Goal: Navigation & Orientation: Find specific page/section

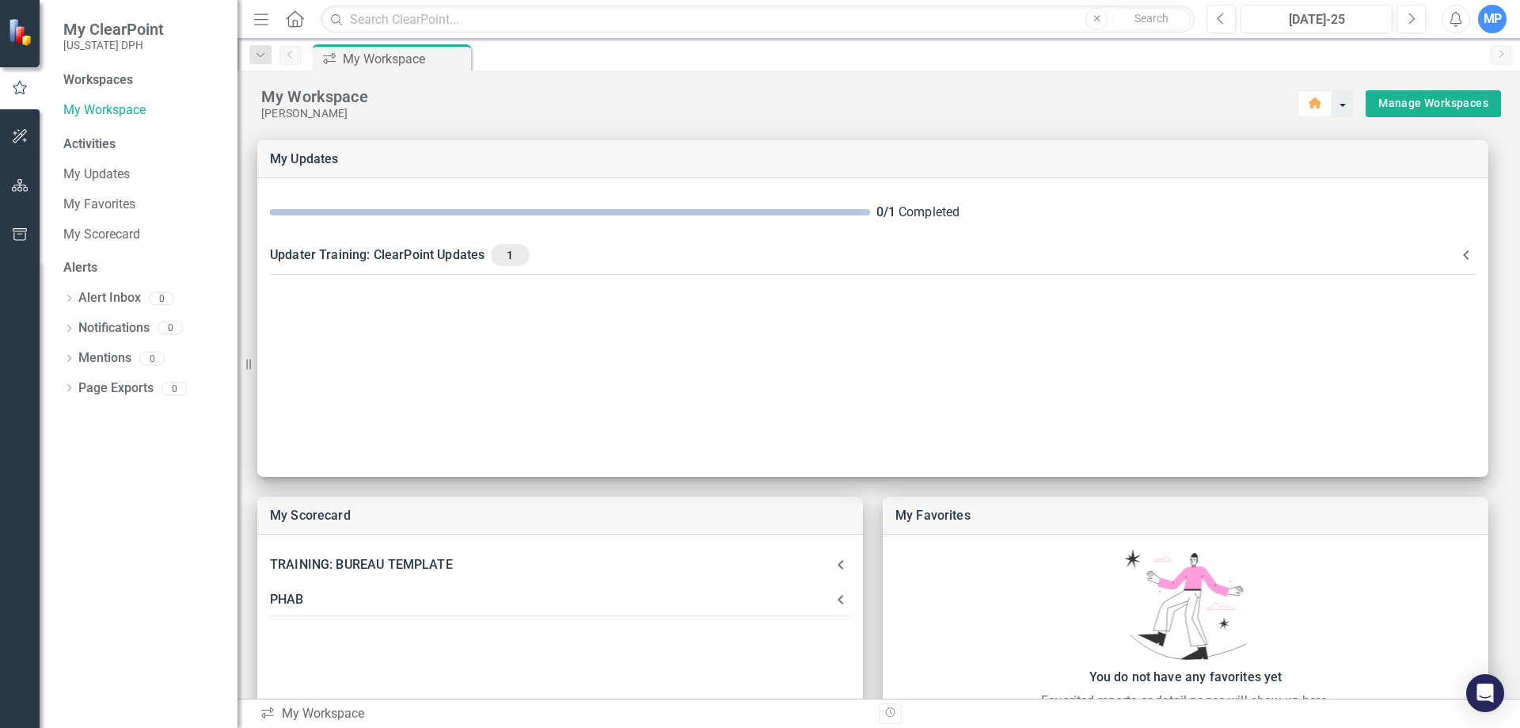
click at [1333, 105] on button "button" at bounding box center [1343, 103] width 21 height 27
click at [1415, 132] on link "Home Clear Home Page" at bounding box center [1389, 132] width 135 height 29
click at [89, 172] on link "My Updates" at bounding box center [142, 174] width 158 height 18
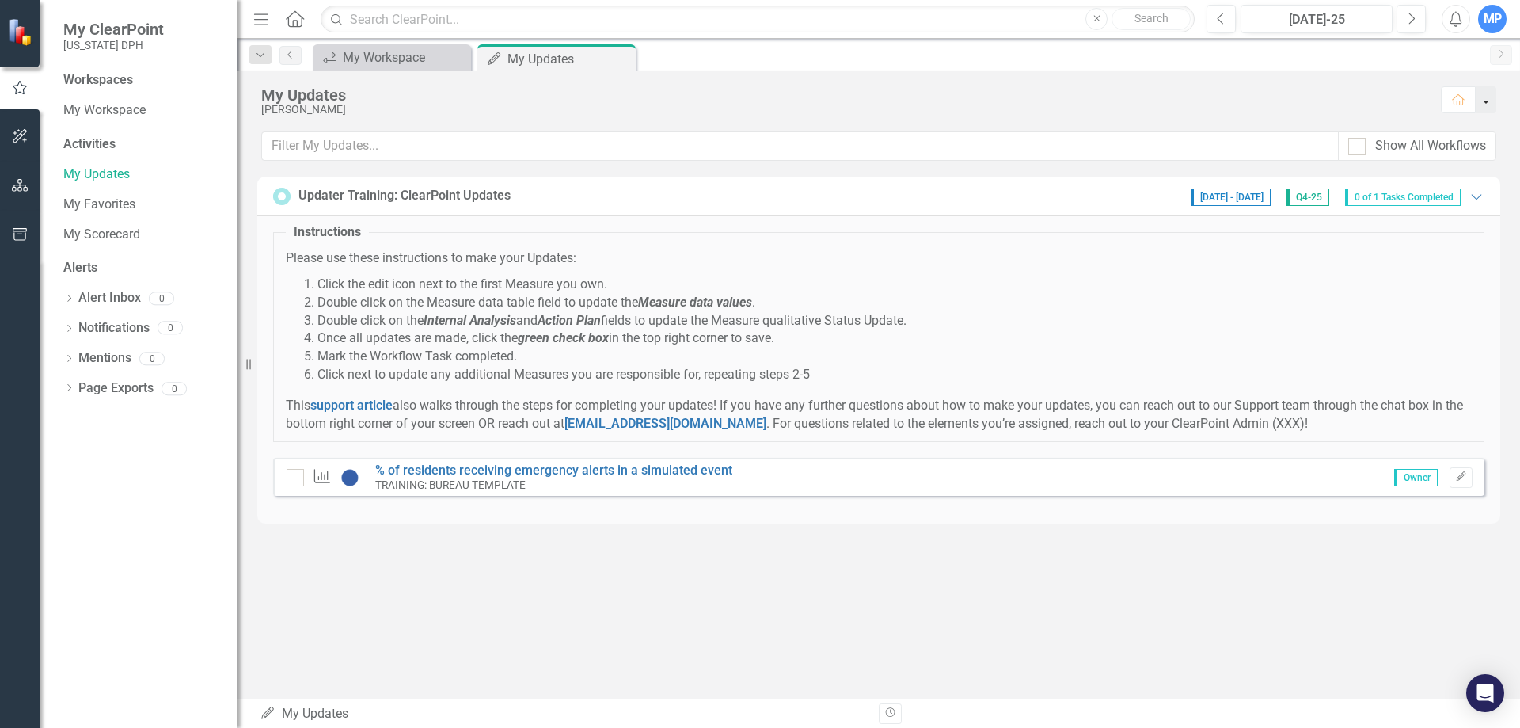
click at [1489, 98] on button "button" at bounding box center [1486, 99] width 21 height 27
click at [1249, 58] on div "icon.workspace My Workspace Close My Updates My Updates Pin Close" at bounding box center [896, 56] width 1173 height 25
click at [108, 29] on span "My ClearPoint" at bounding box center [113, 29] width 101 height 19
click at [143, 44] on small "[US_STATE] DPH" at bounding box center [113, 45] width 101 height 13
click at [1459, 103] on icon "Home" at bounding box center [1460, 99] width 14 height 11
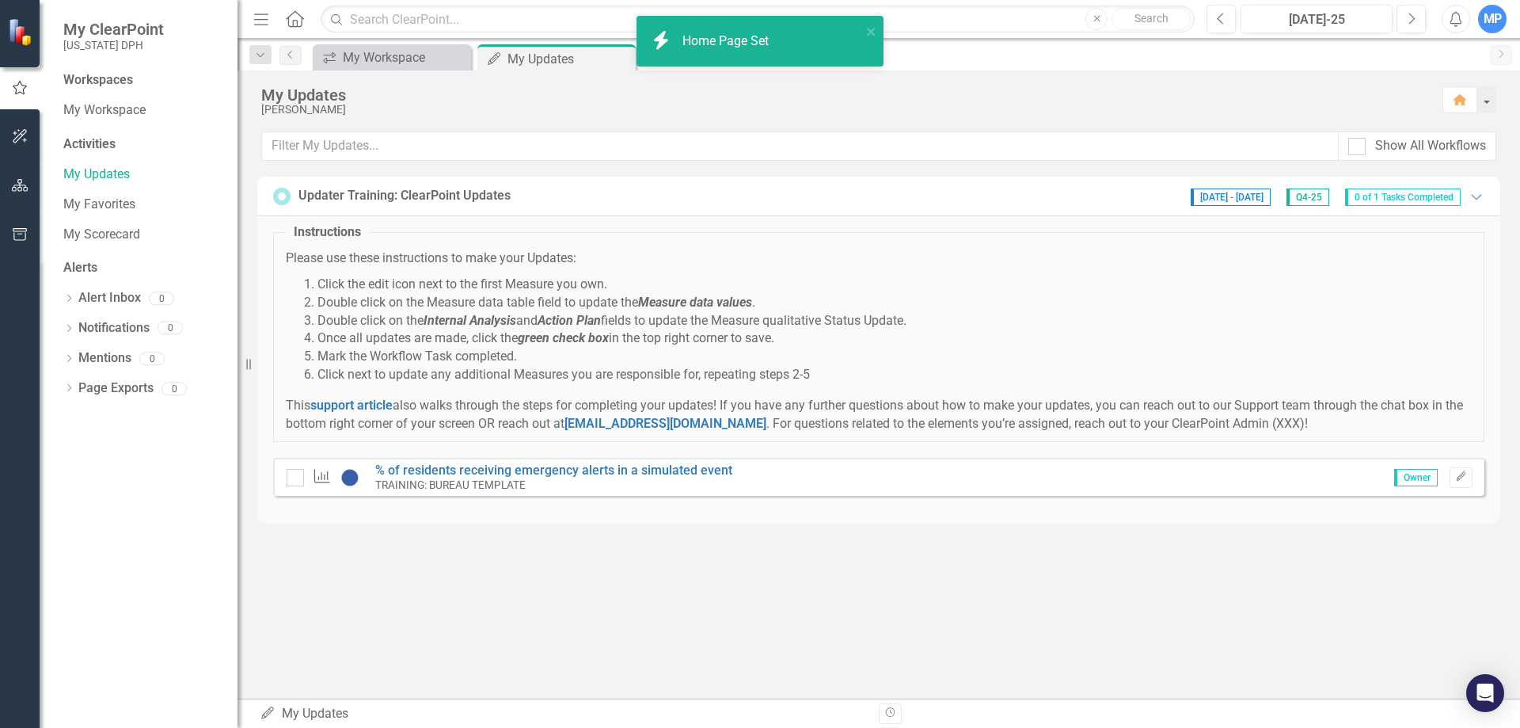
click at [725, 39] on div "Home Page Set" at bounding box center [728, 41] width 90 height 18
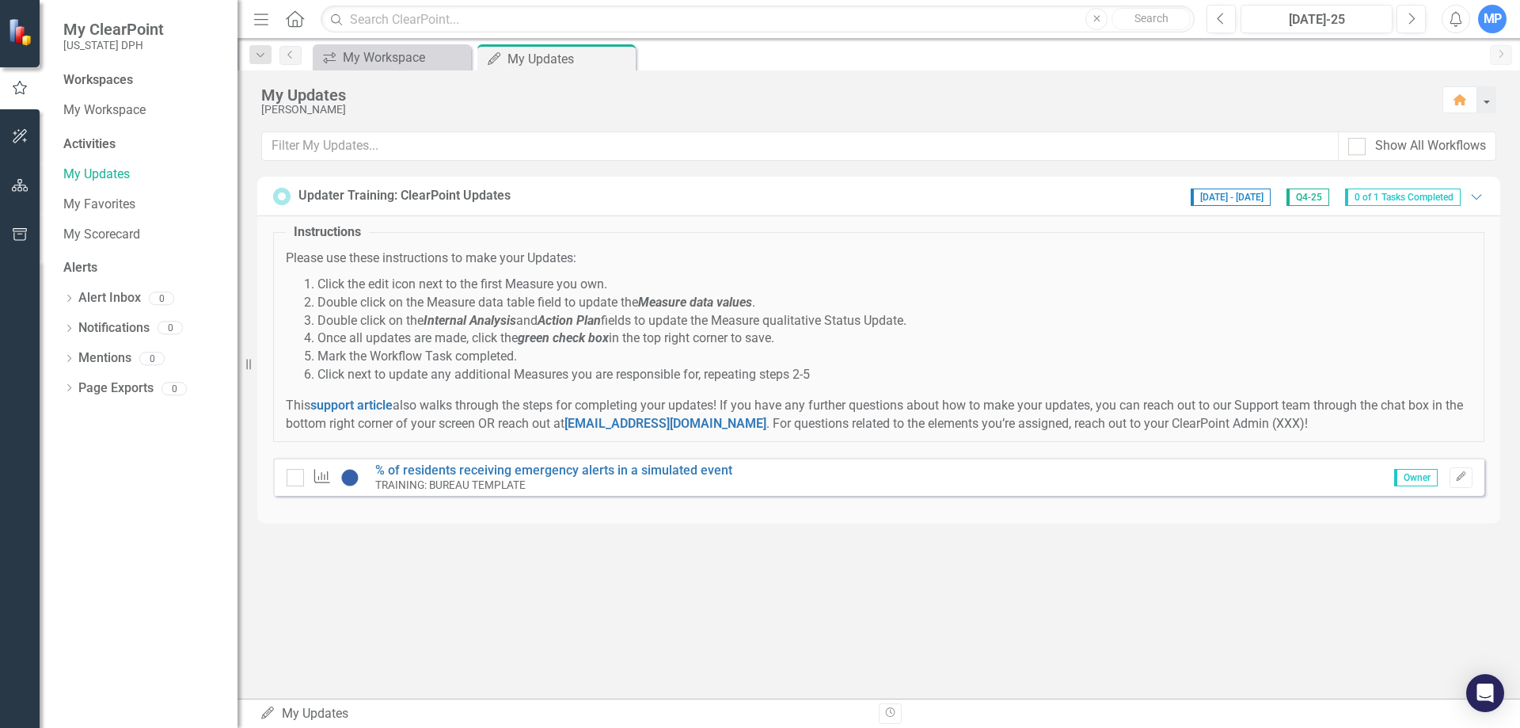
click at [305, 21] on icon "Home" at bounding box center [294, 18] width 21 height 17
click at [349, 55] on div "My Workspace" at bounding box center [395, 58] width 105 height 20
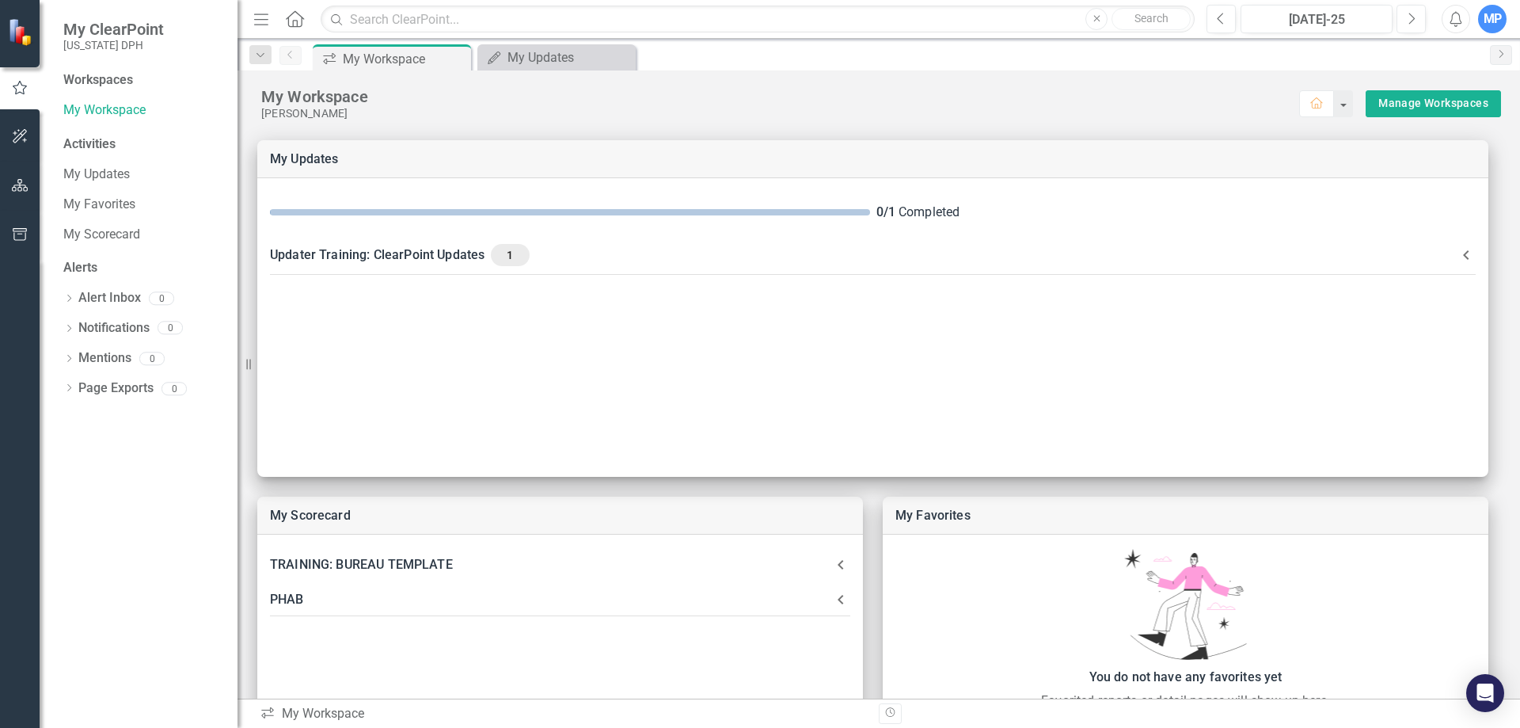
click at [95, 34] on span "My ClearPoint" at bounding box center [113, 29] width 101 height 19
click at [286, 16] on icon "Home" at bounding box center [294, 18] width 21 height 17
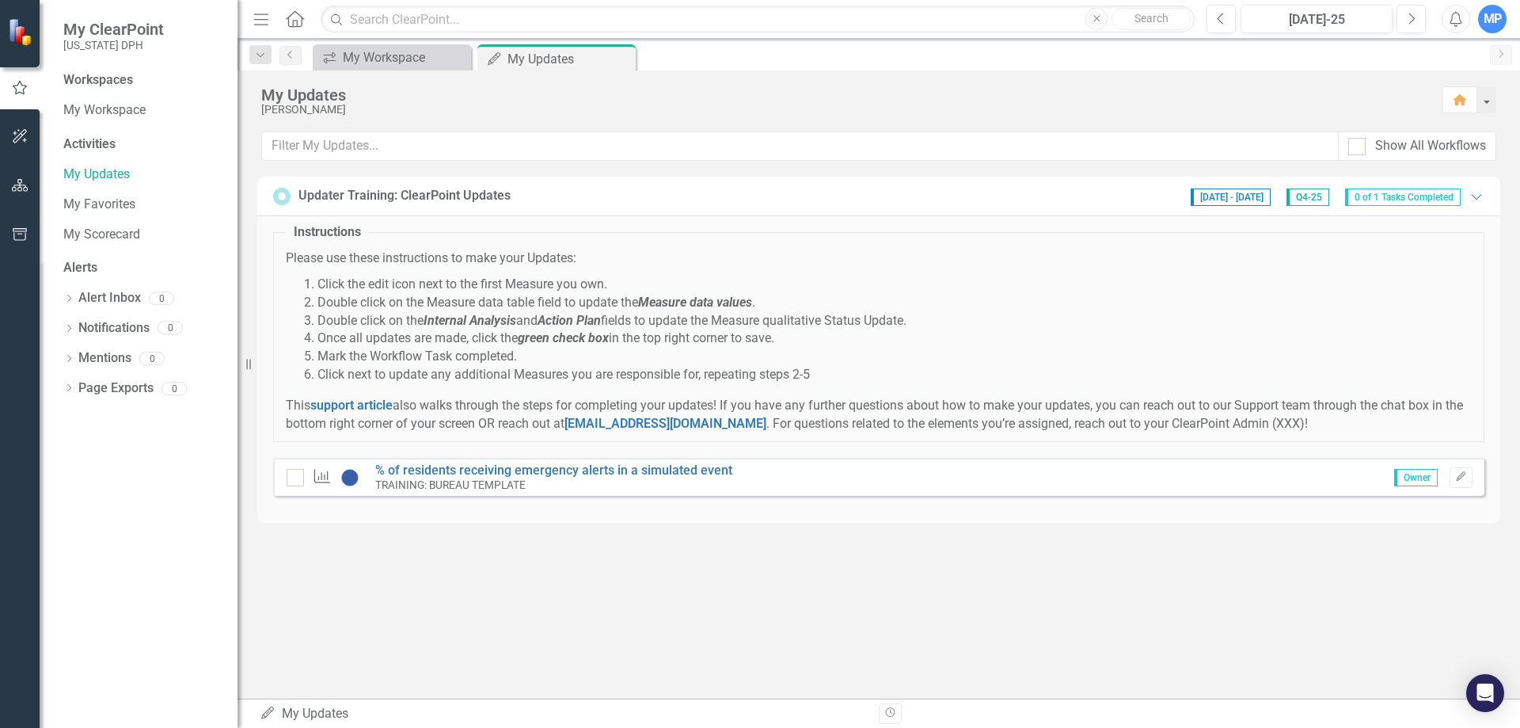
click at [268, 21] on icon "Menu" at bounding box center [261, 18] width 21 height 17
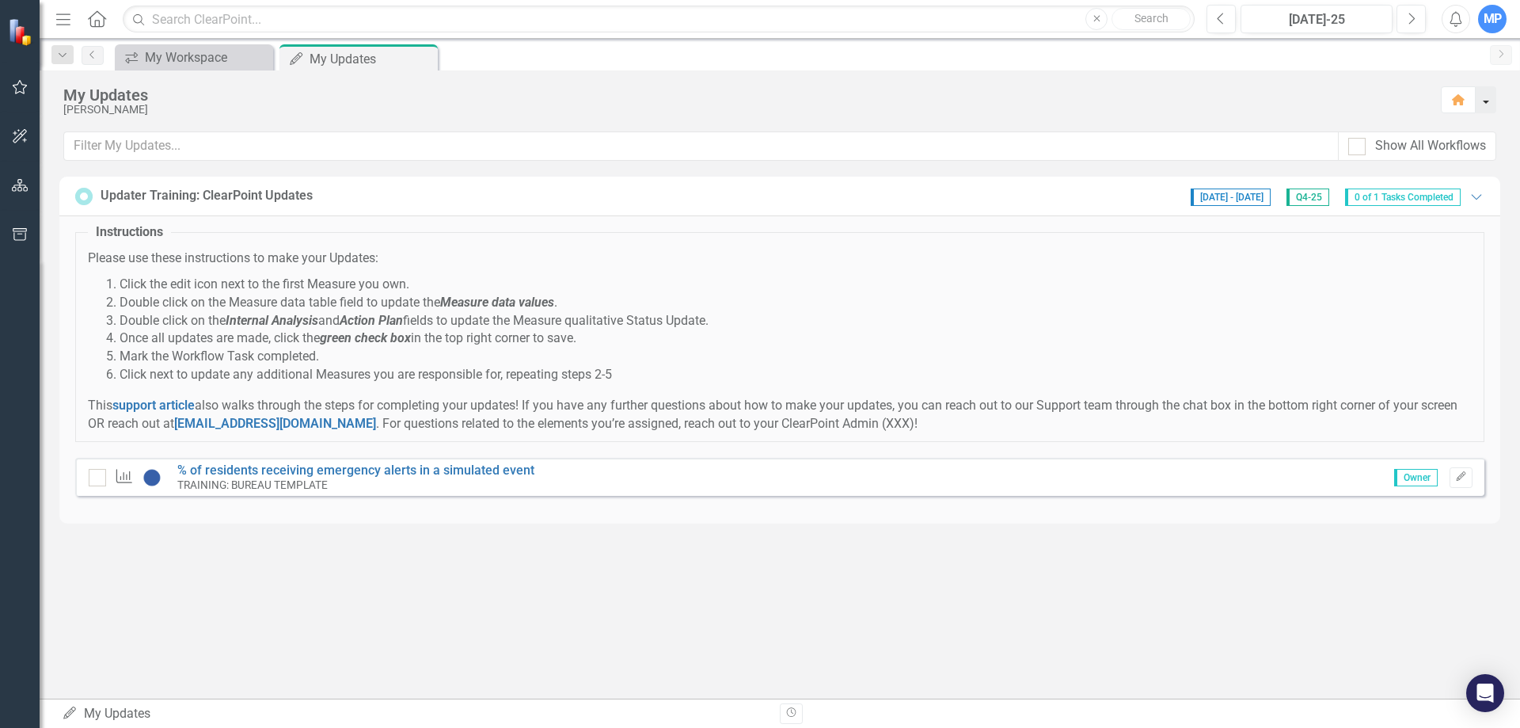
click at [1492, 104] on button "button" at bounding box center [1486, 99] width 21 height 27
click at [1317, 112] on div "[PERSON_NAME]" at bounding box center [744, 110] width 1363 height 12
click at [383, 67] on div "My Updates" at bounding box center [352, 59] width 85 height 20
click at [196, 55] on div "My Workspace" at bounding box center [197, 58] width 105 height 20
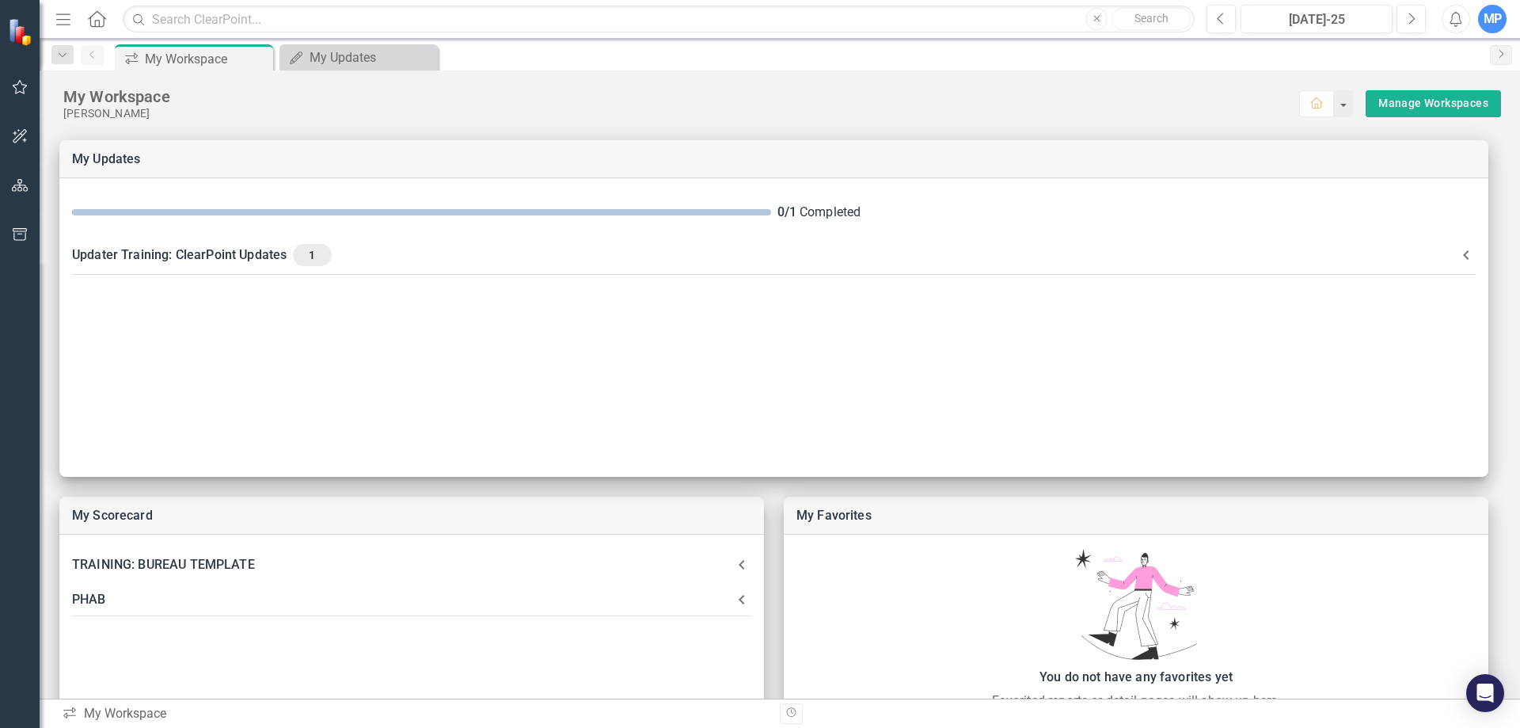
click at [95, 23] on icon at bounding box center [97, 18] width 18 height 17
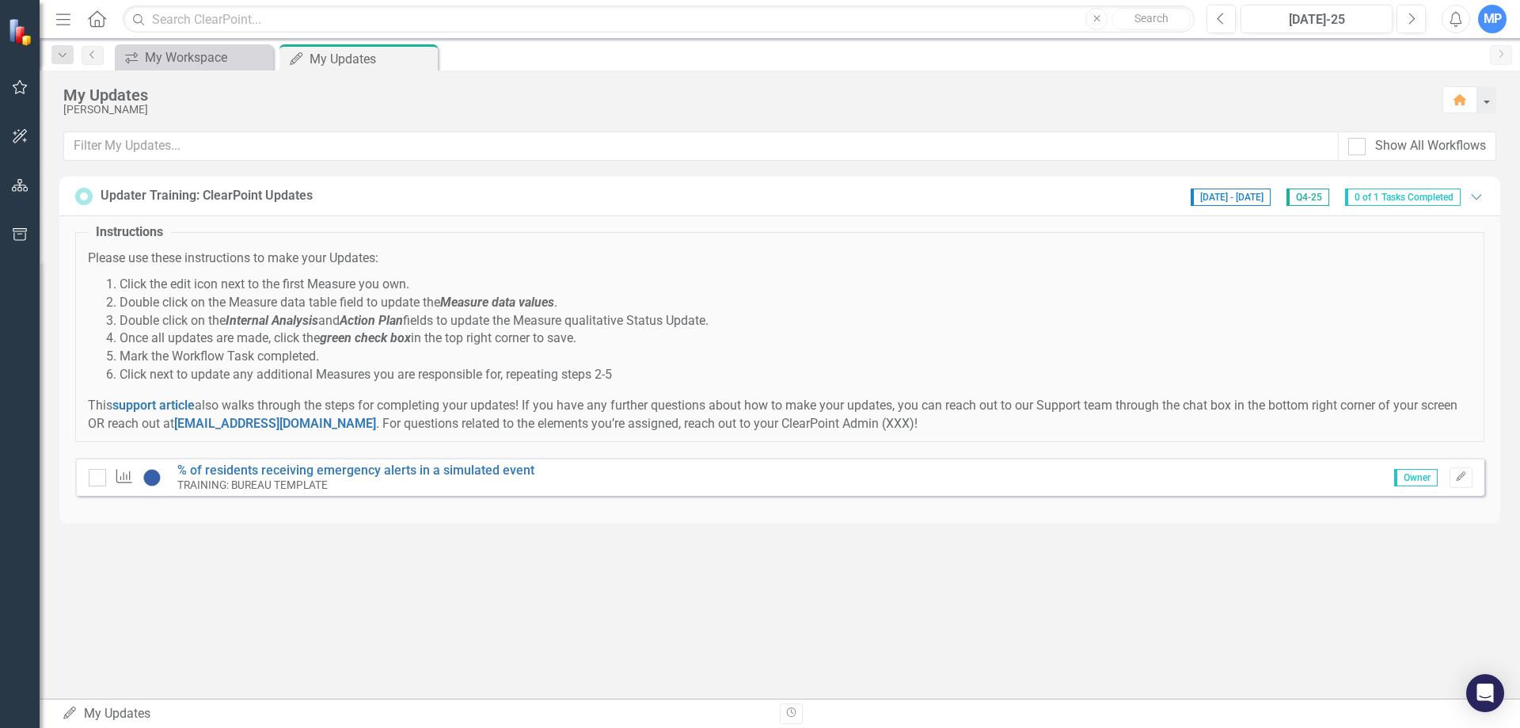
click at [67, 26] on icon "Menu" at bounding box center [63, 18] width 21 height 17
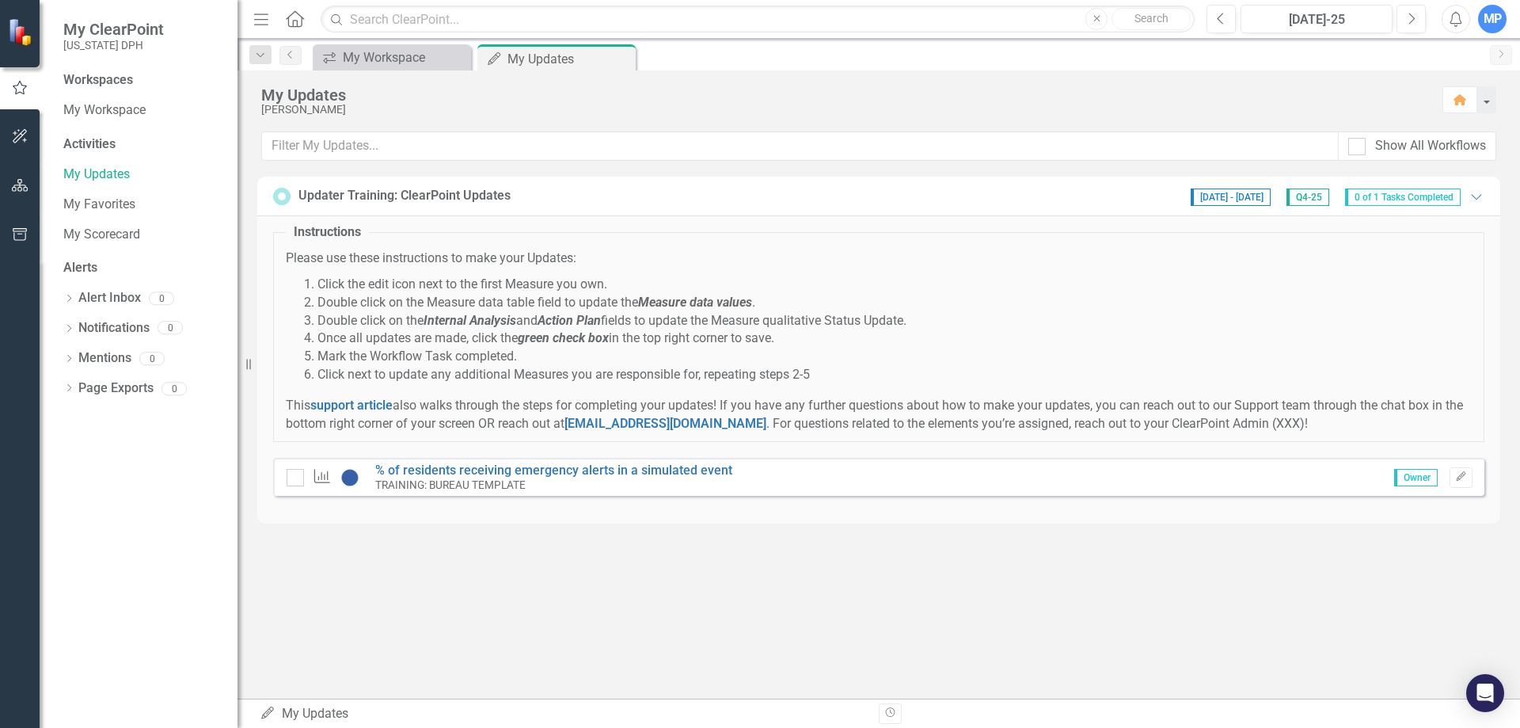
click at [25, 37] on img at bounding box center [22, 32] width 28 height 28
click at [109, 31] on span "My ClearPoint" at bounding box center [113, 29] width 101 height 19
click at [298, 22] on icon "Home" at bounding box center [294, 18] width 21 height 17
click at [385, 59] on div "My Workspace" at bounding box center [395, 58] width 105 height 20
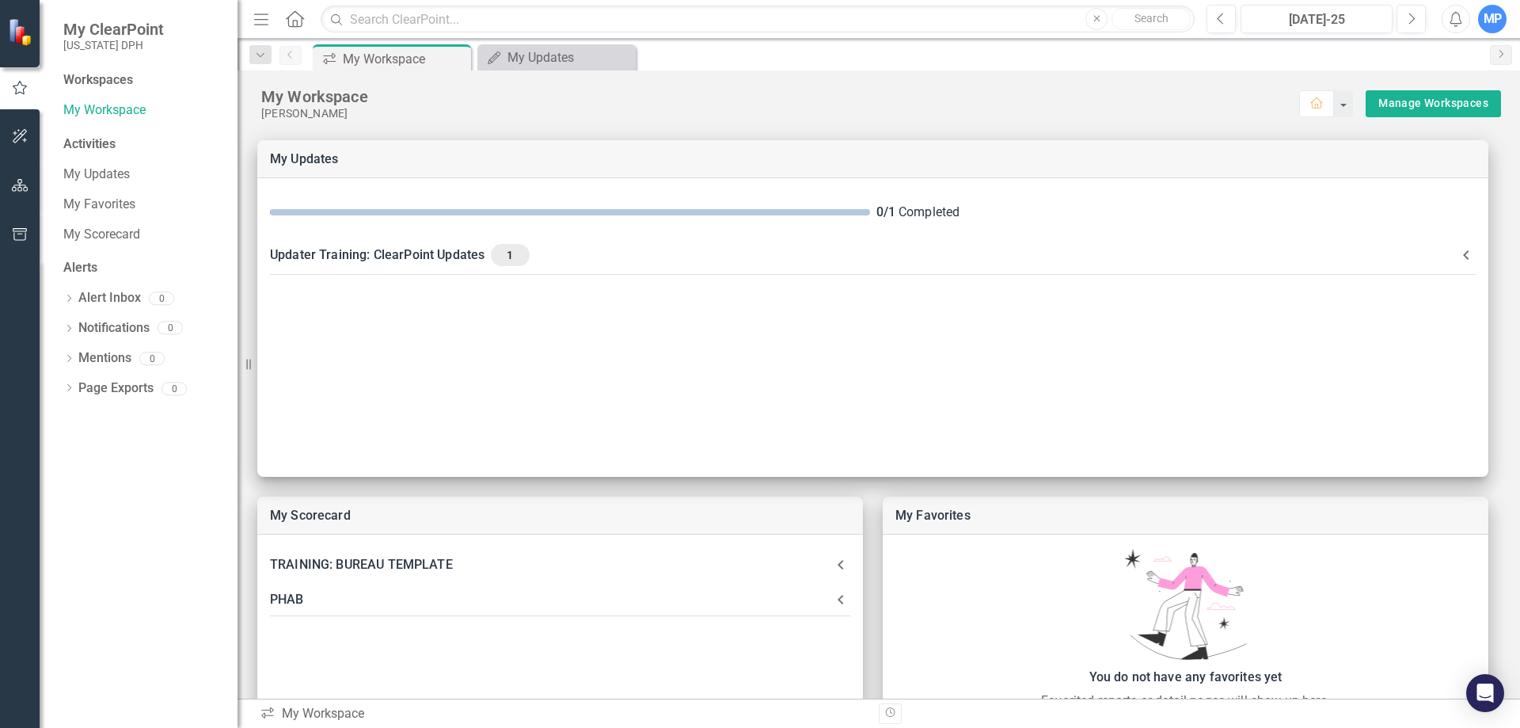
click at [101, 143] on div "Activities" at bounding box center [142, 144] width 158 height 18
click at [111, 176] on link "My Updates" at bounding box center [142, 174] width 158 height 18
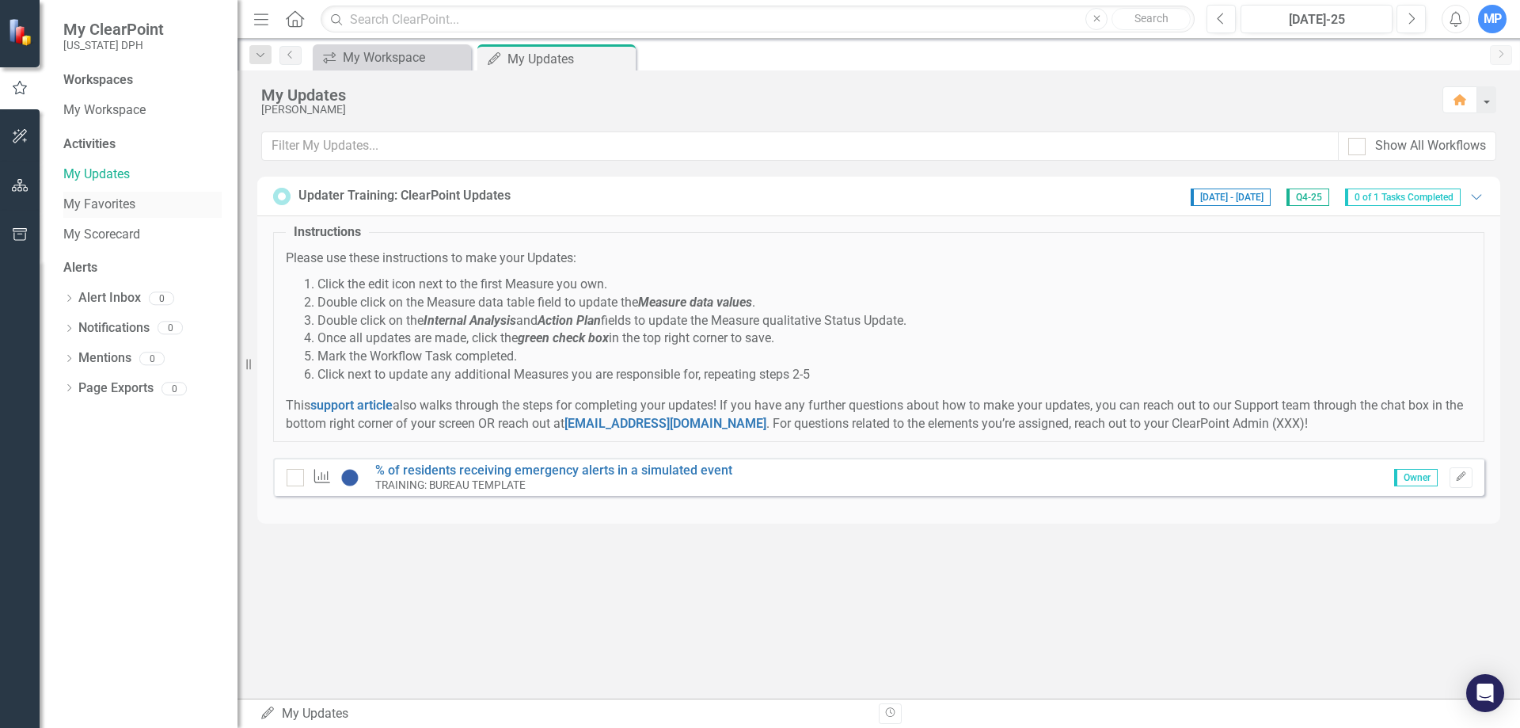
click at [130, 210] on link "My Favorites" at bounding box center [142, 205] width 158 height 18
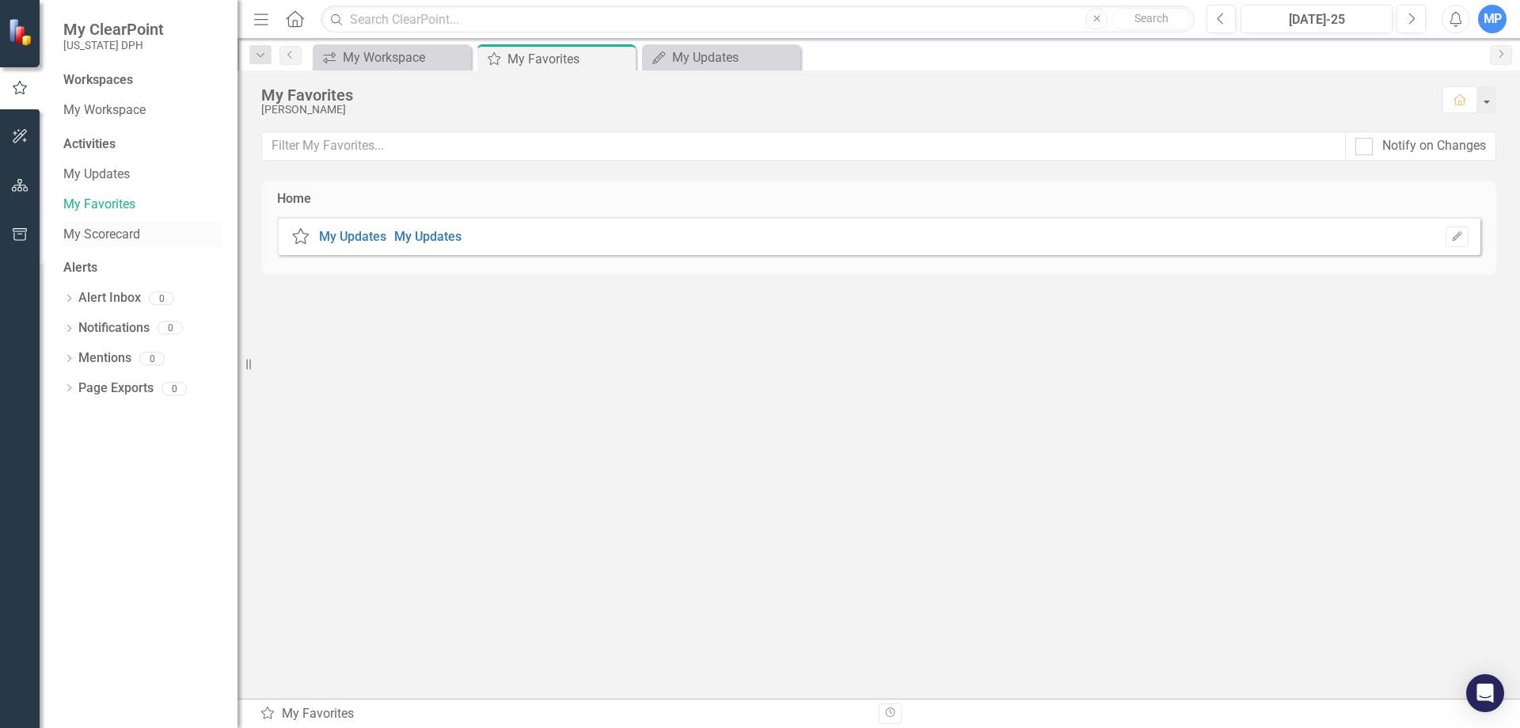
click at [128, 238] on link "My Scorecard" at bounding box center [142, 235] width 158 height 18
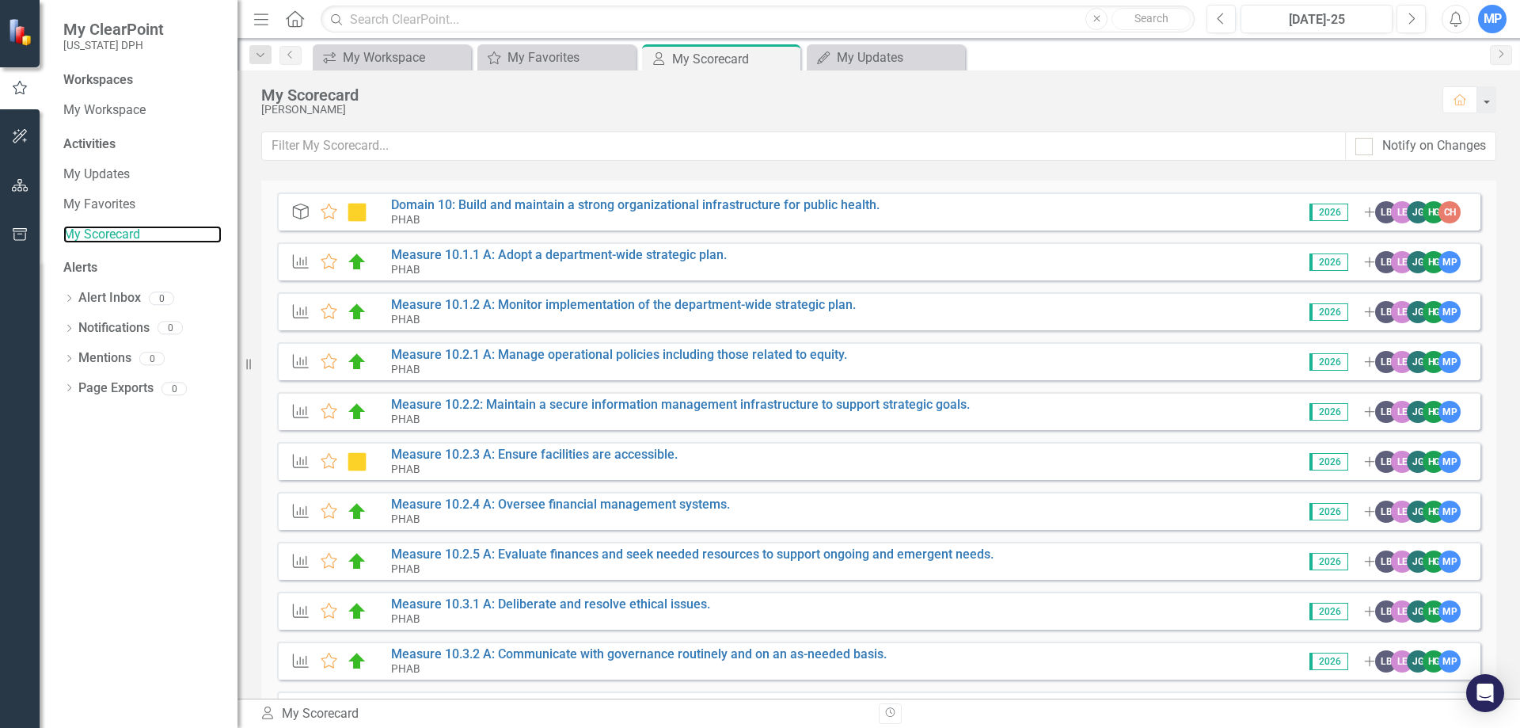
scroll to position [201, 0]
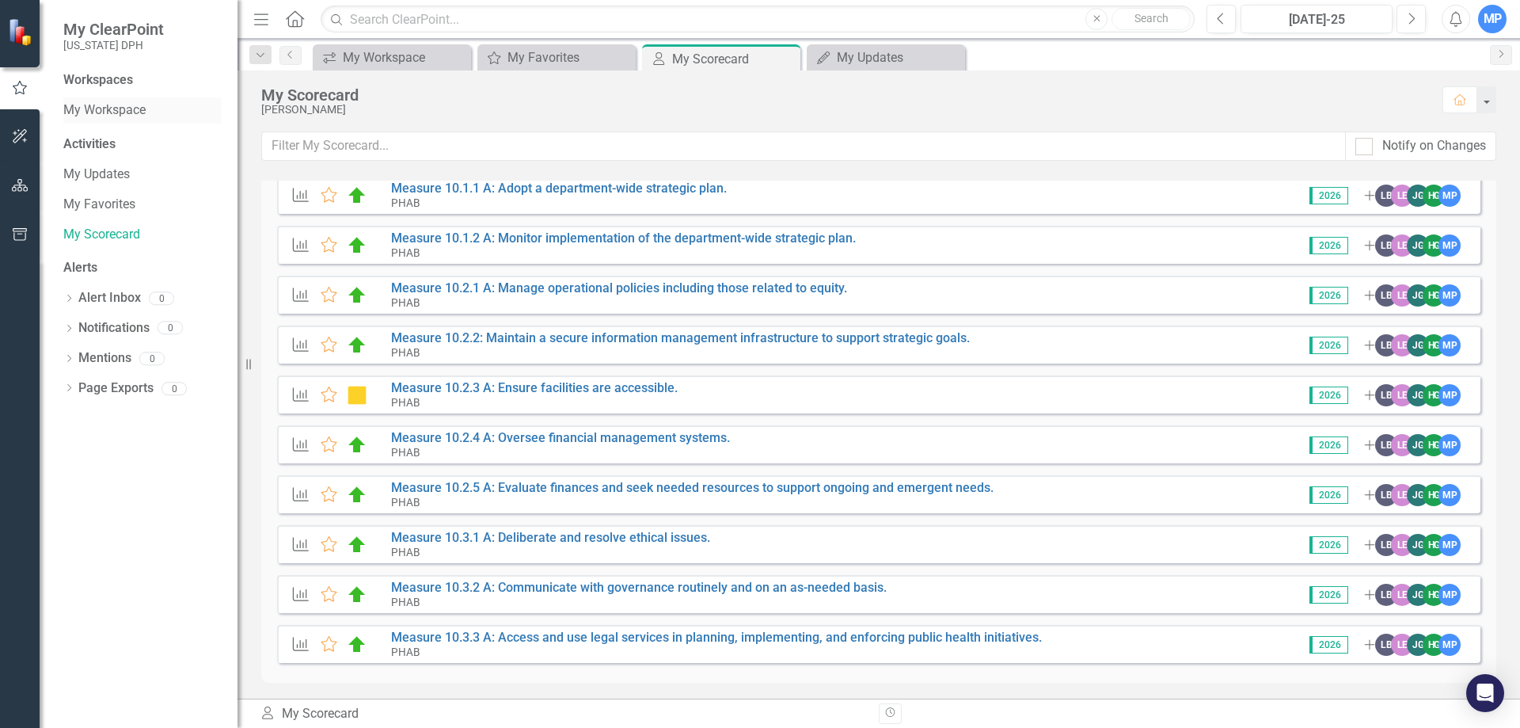
click at [115, 116] on link "My Workspace" at bounding box center [142, 110] width 158 height 18
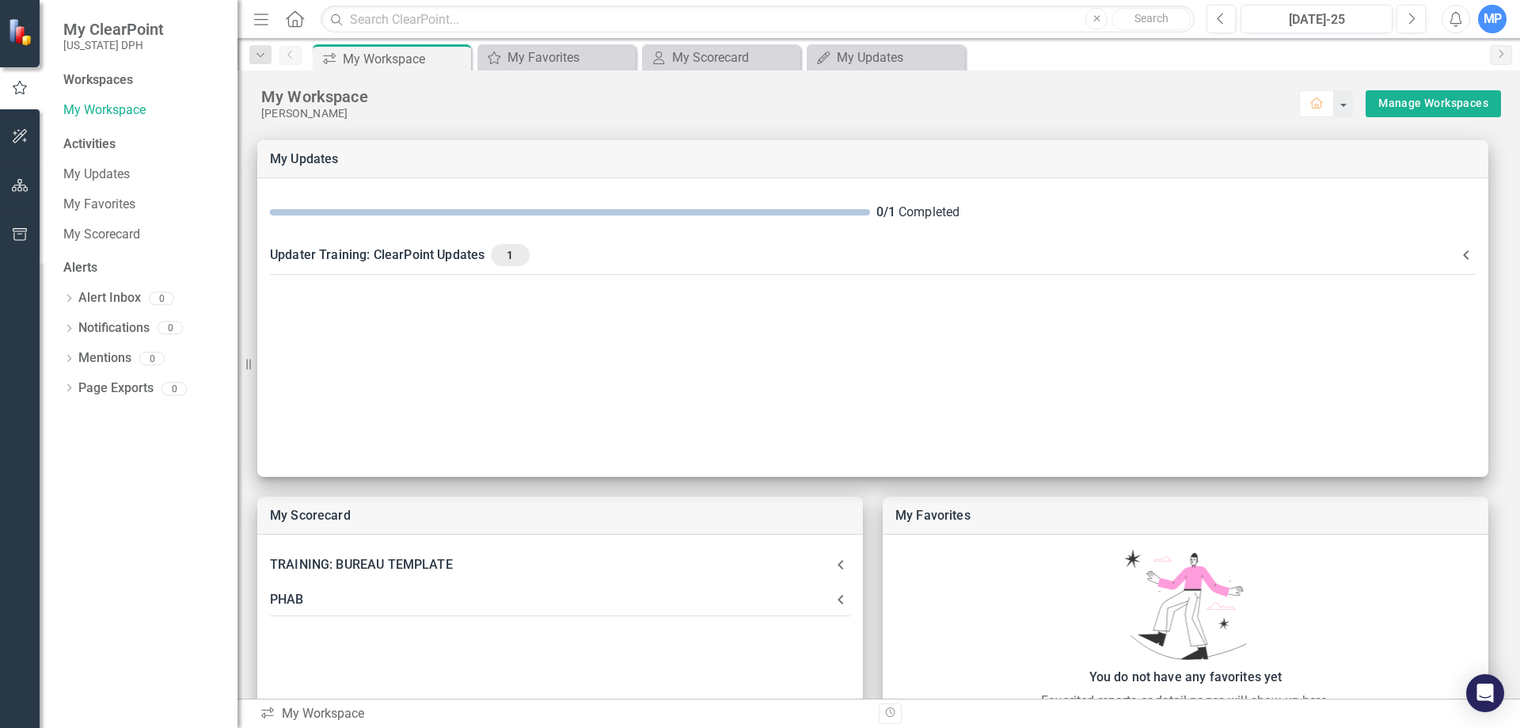
click at [105, 43] on small "[US_STATE] DPH" at bounding box center [113, 45] width 101 height 13
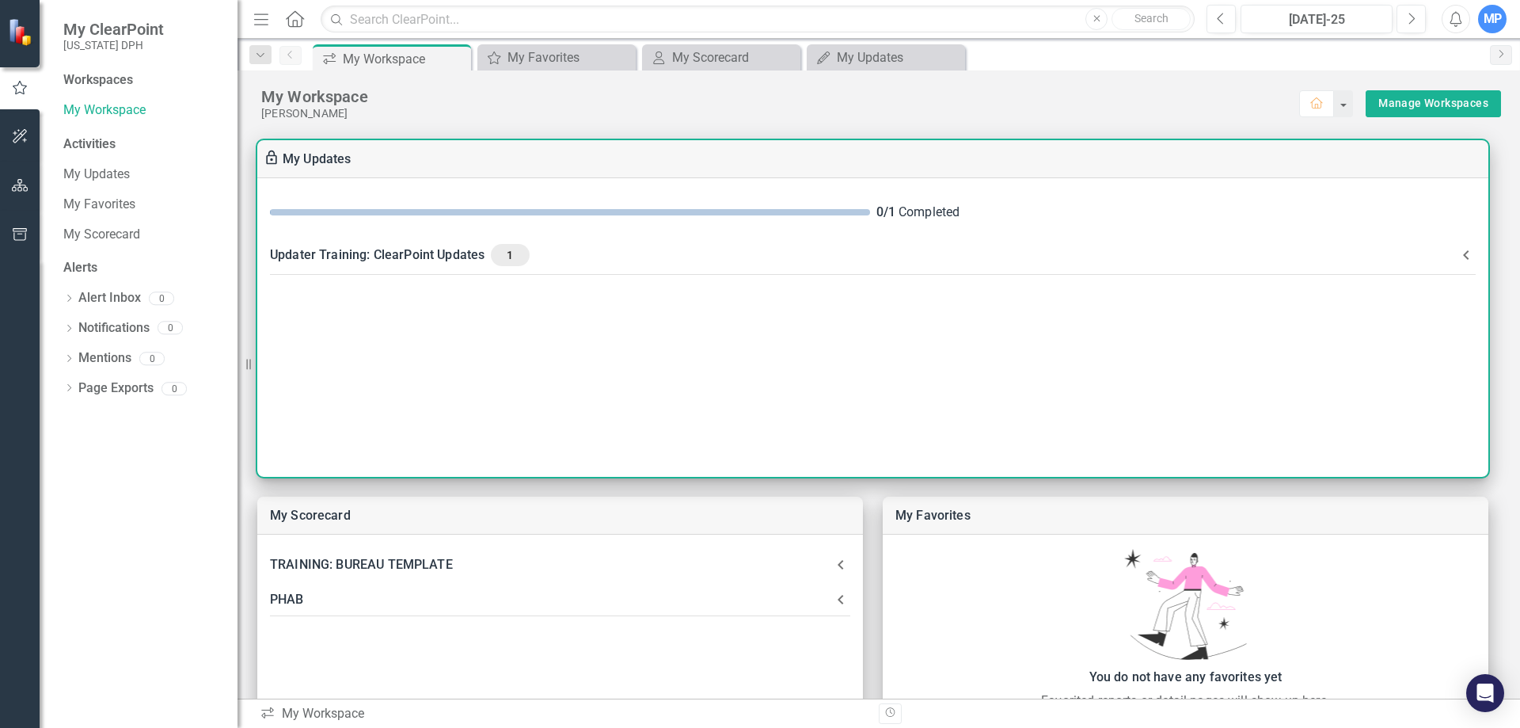
click at [522, 255] on span "1" at bounding box center [509, 255] width 25 height 14
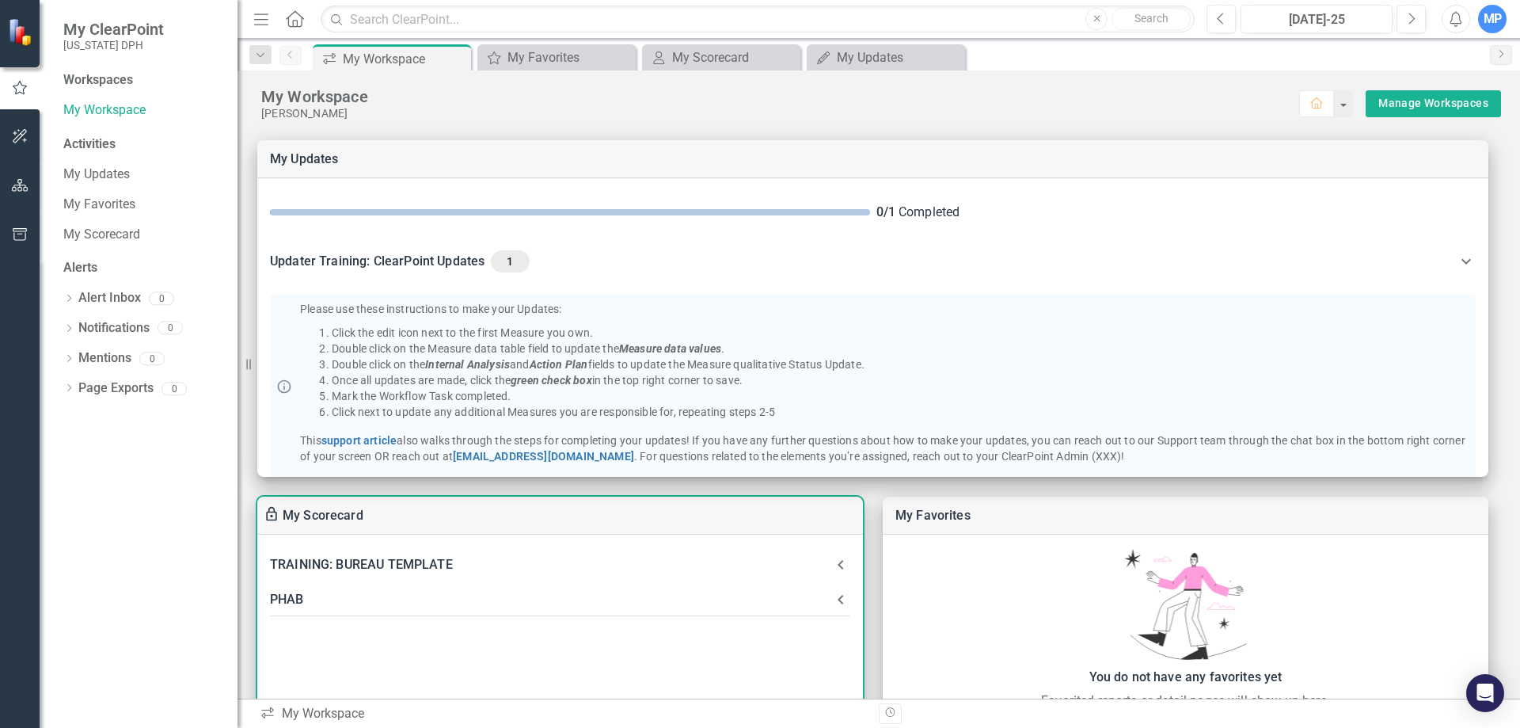
click at [842, 571] on icon at bounding box center [840, 564] width 19 height 19
click at [842, 571] on icon at bounding box center [840, 574] width 19 height 19
click at [846, 603] on icon at bounding box center [840, 599] width 19 height 19
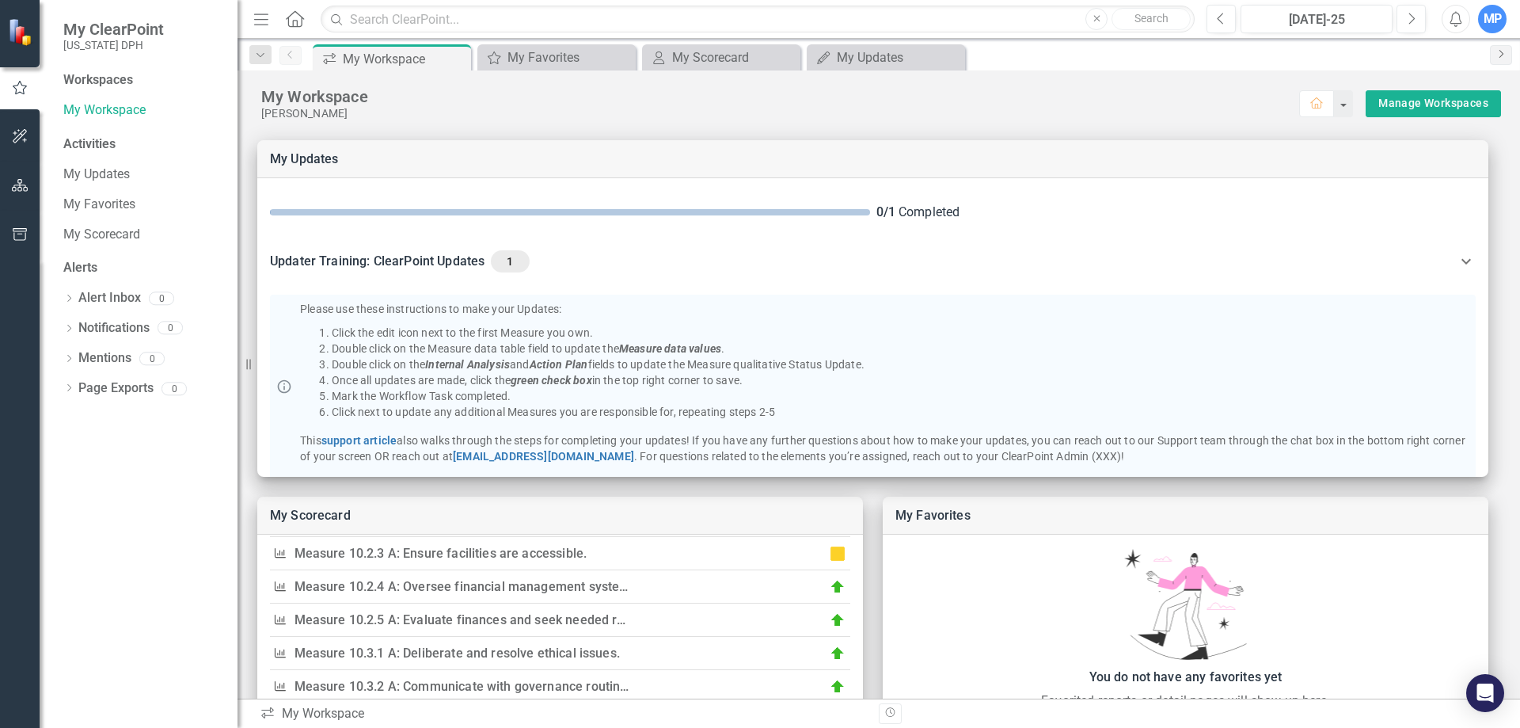
click at [1504, 55] on icon "Next" at bounding box center [1501, 54] width 13 height 10
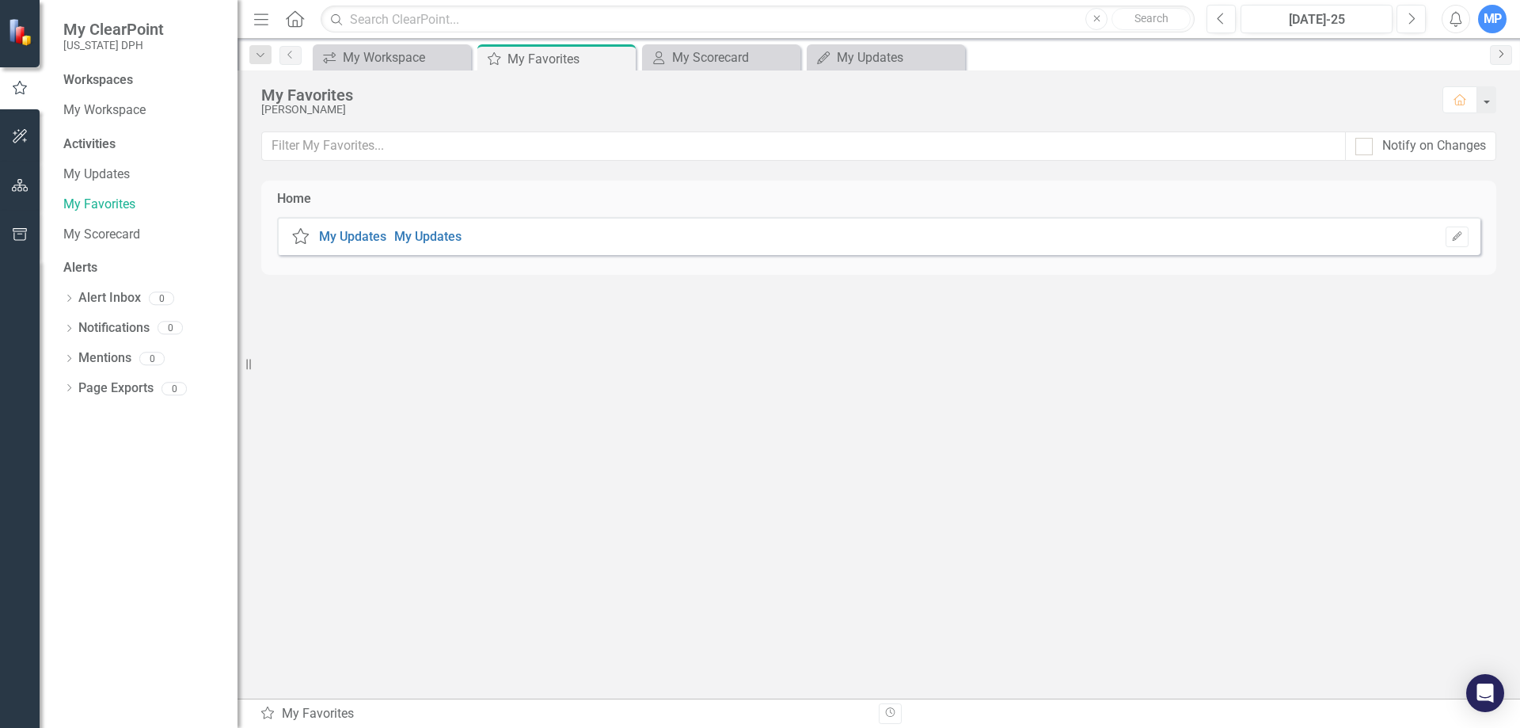
click at [1504, 55] on icon "Next" at bounding box center [1501, 54] width 13 height 10
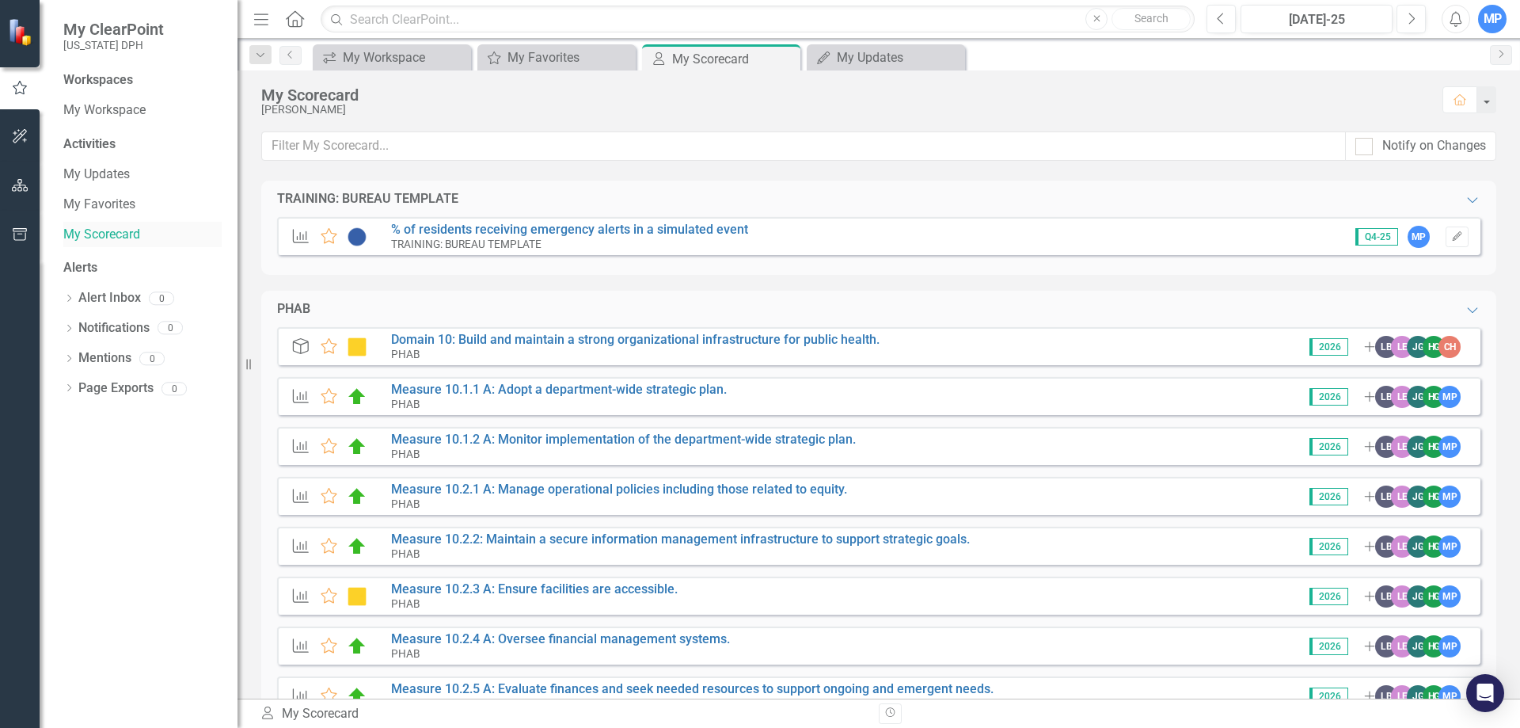
click at [101, 244] on div "My Scorecard" at bounding box center [142, 235] width 158 height 26
click at [136, 238] on link "My Scorecard" at bounding box center [142, 235] width 158 height 18
click at [101, 199] on link "My Favorites" at bounding box center [142, 205] width 158 height 18
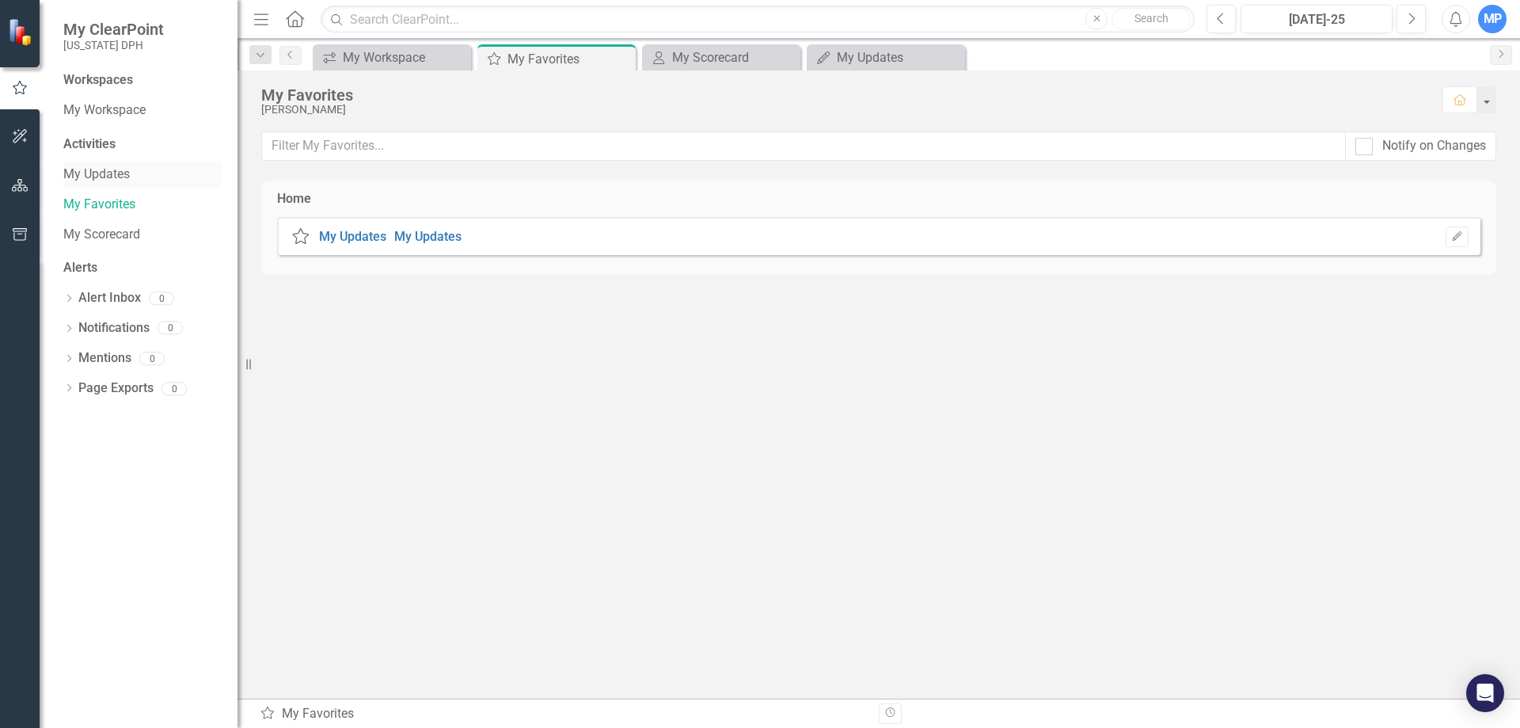
click at [102, 171] on link "My Updates" at bounding box center [142, 174] width 158 height 18
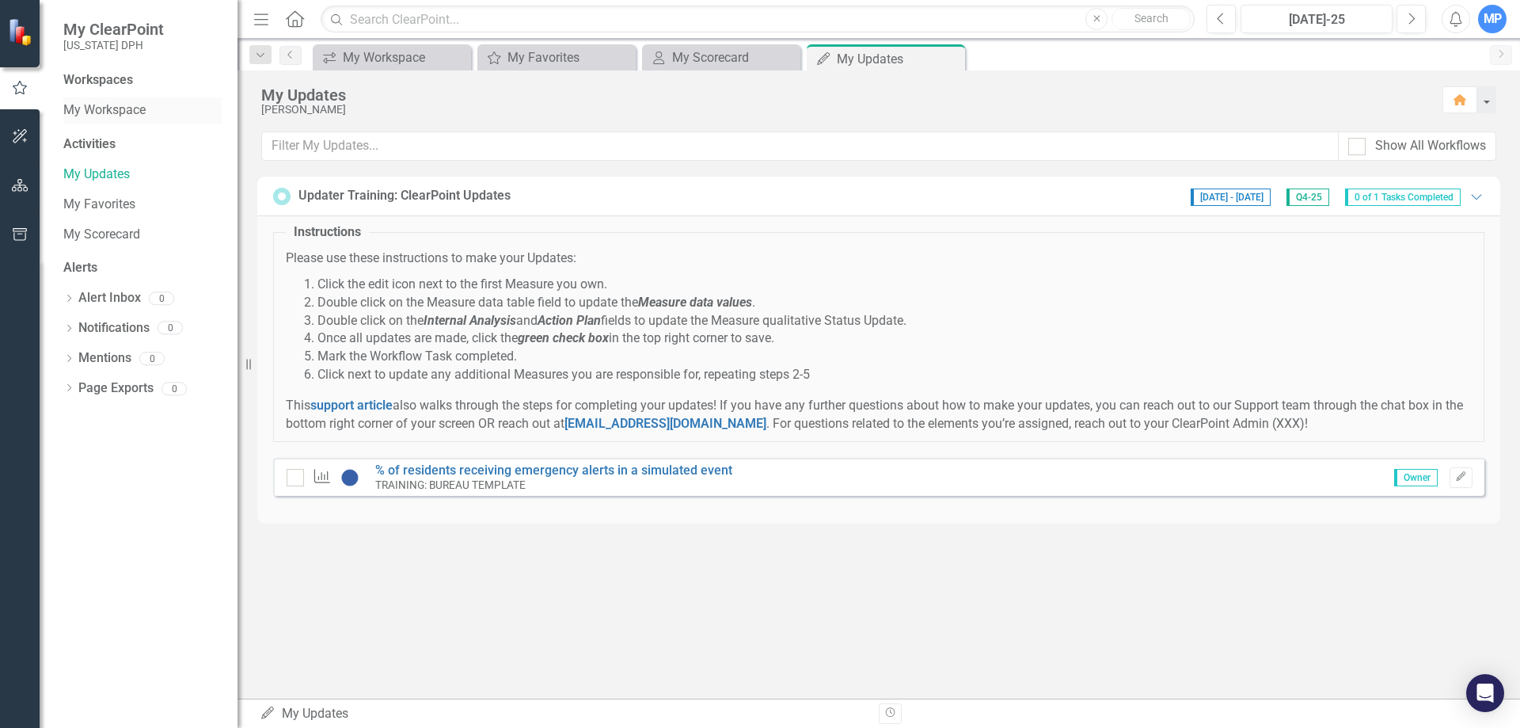
click at [103, 116] on link "My Workspace" at bounding box center [142, 110] width 158 height 18
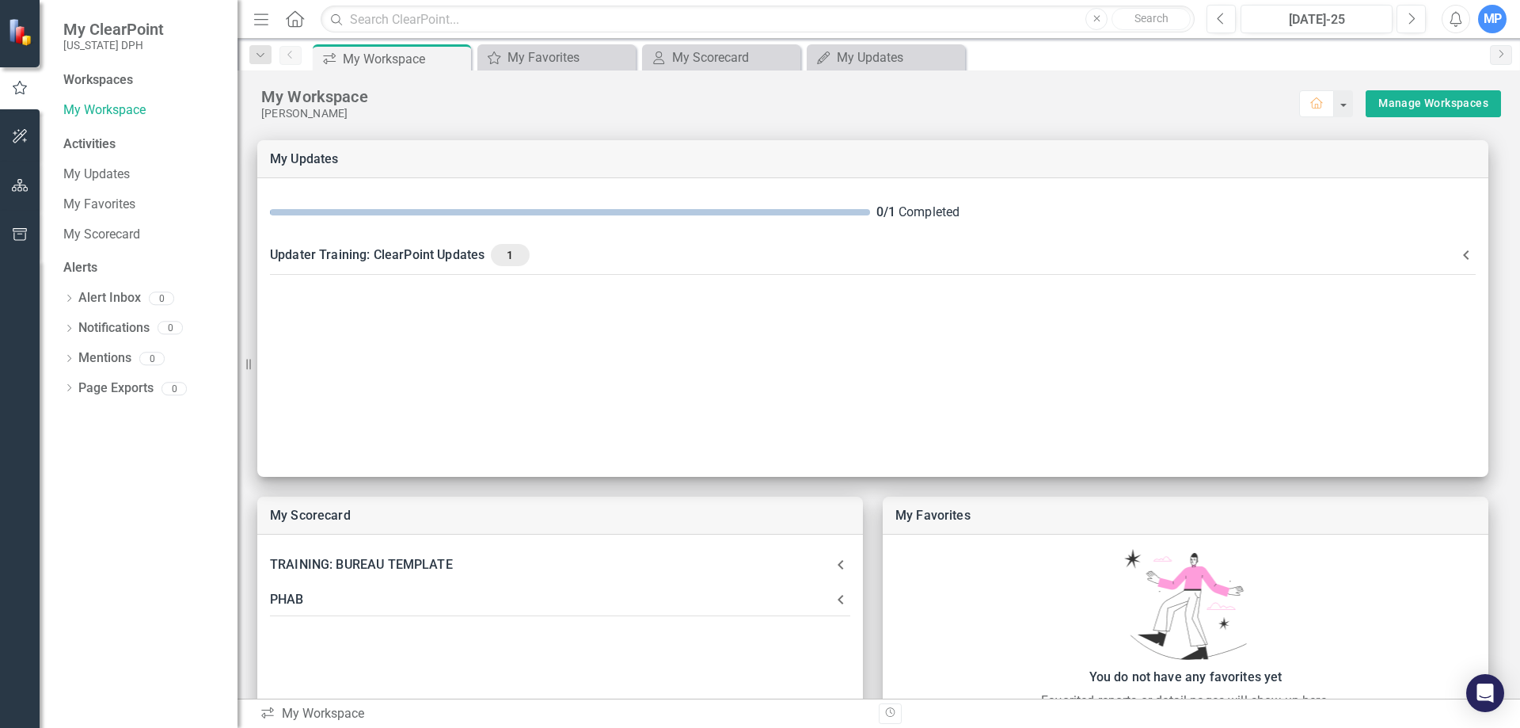
click at [1500, 18] on div "MP" at bounding box center [1492, 19] width 29 height 29
click at [1468, 44] on link "User Edit Profile" at bounding box center [1443, 48] width 125 height 29
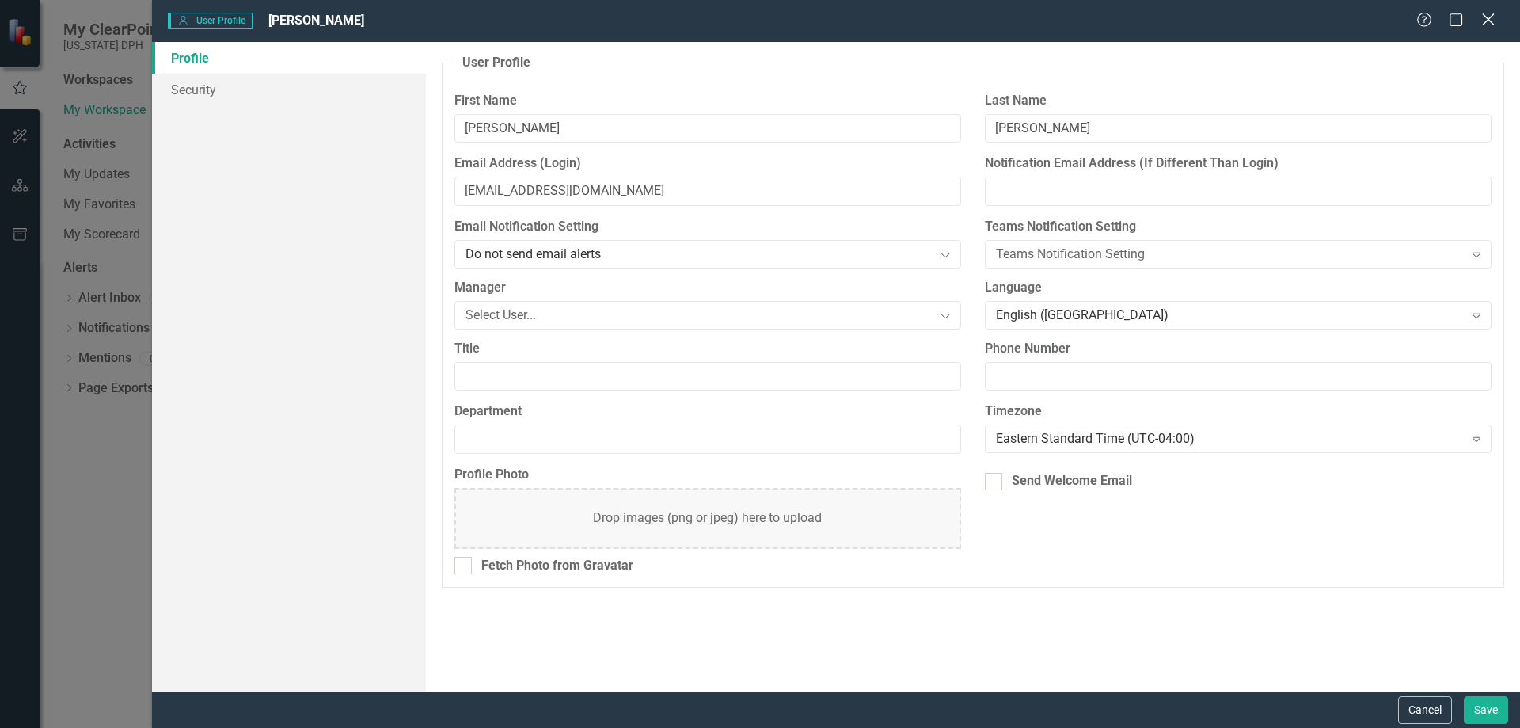
click at [1481, 15] on icon "Close" at bounding box center [1488, 19] width 20 height 15
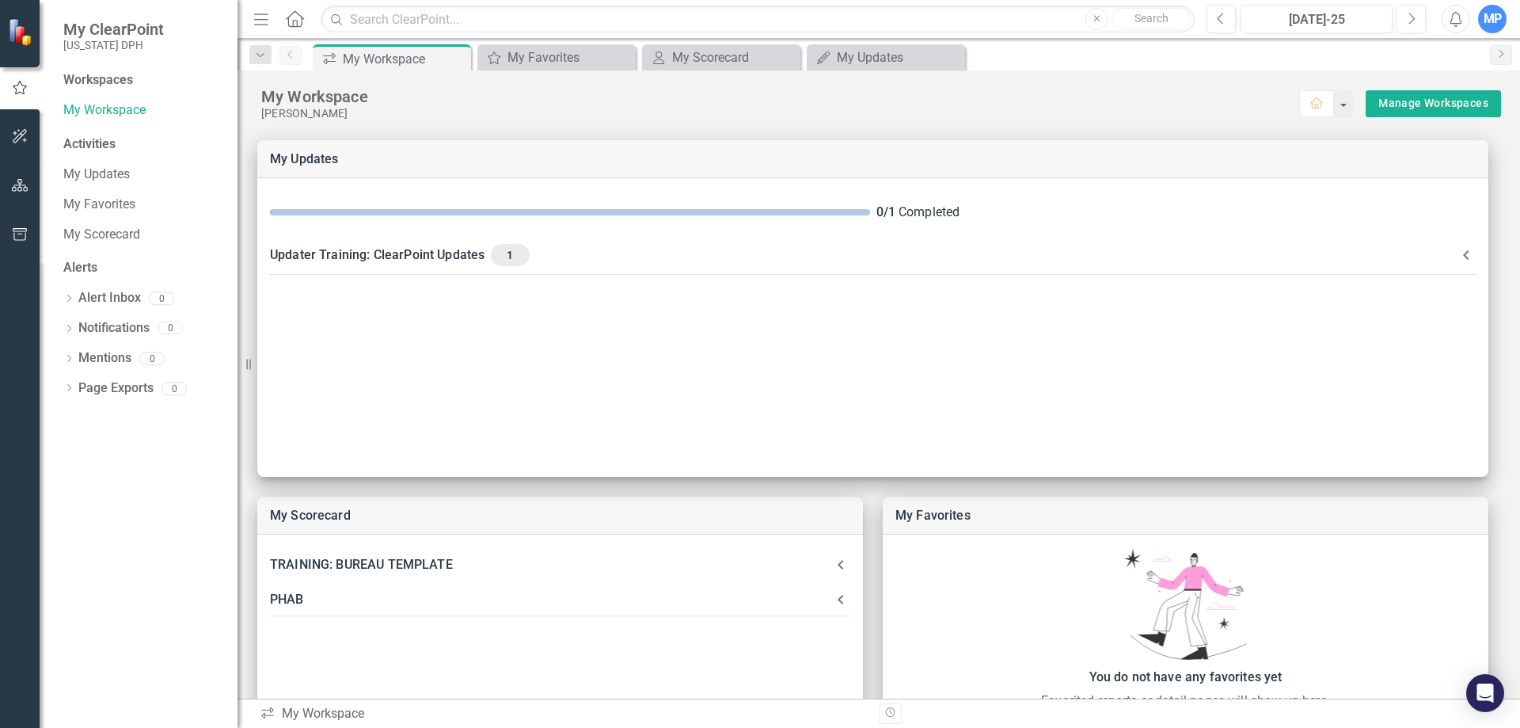
click at [112, 80] on div "Workspaces" at bounding box center [98, 80] width 70 height 18
click at [96, 111] on link "My Workspace" at bounding box center [142, 110] width 158 height 18
click at [90, 173] on link "My Updates" at bounding box center [142, 174] width 158 height 18
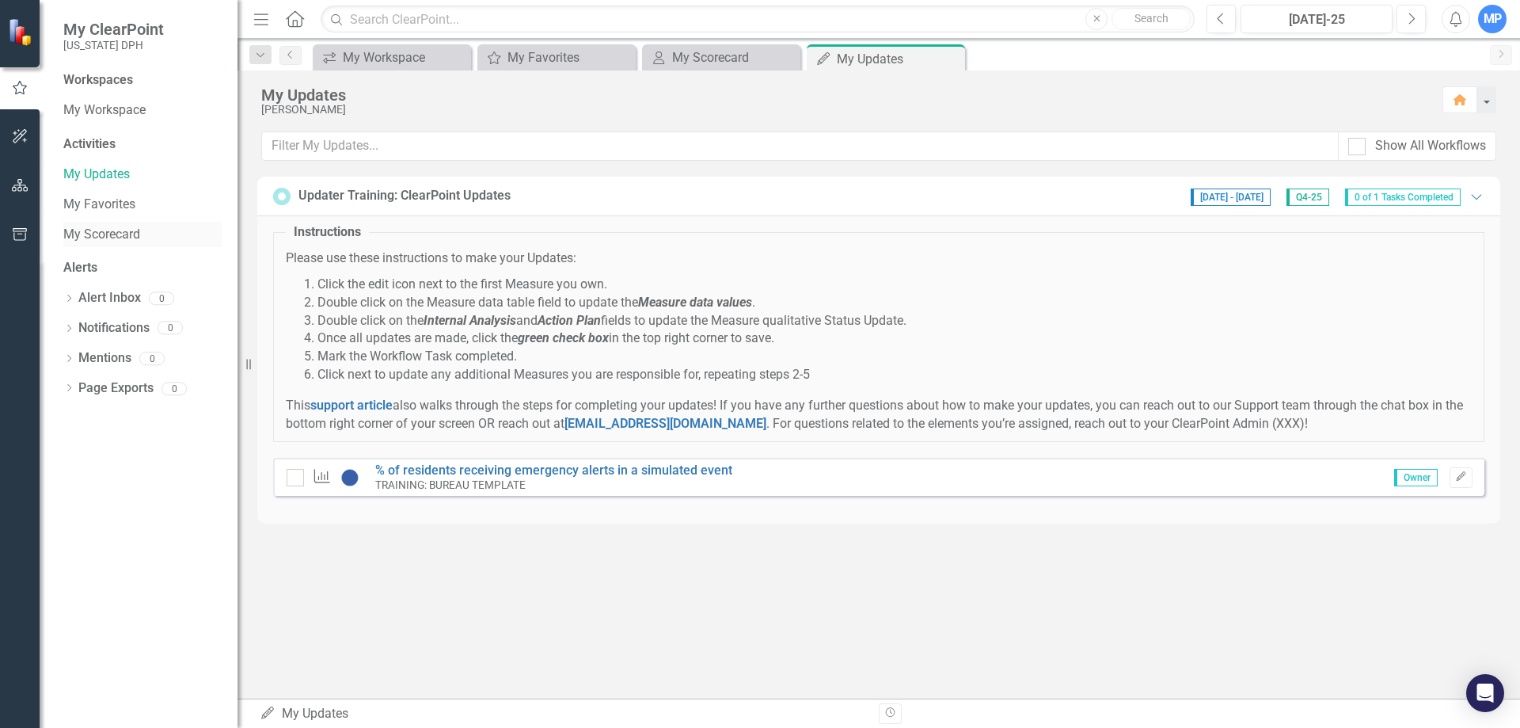
click at [127, 235] on link "My Scorecard" at bounding box center [142, 235] width 158 height 18
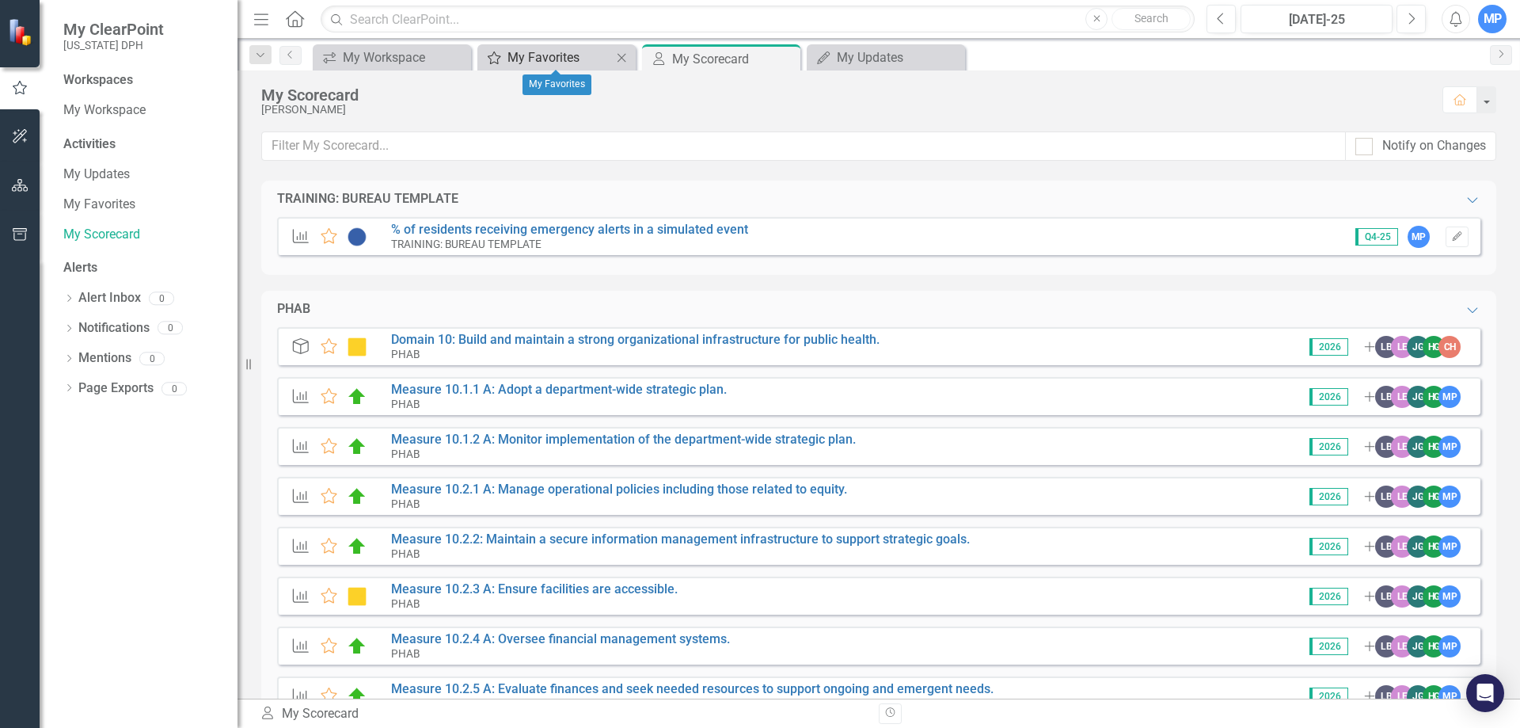
click at [538, 59] on div "My Favorites" at bounding box center [560, 58] width 105 height 20
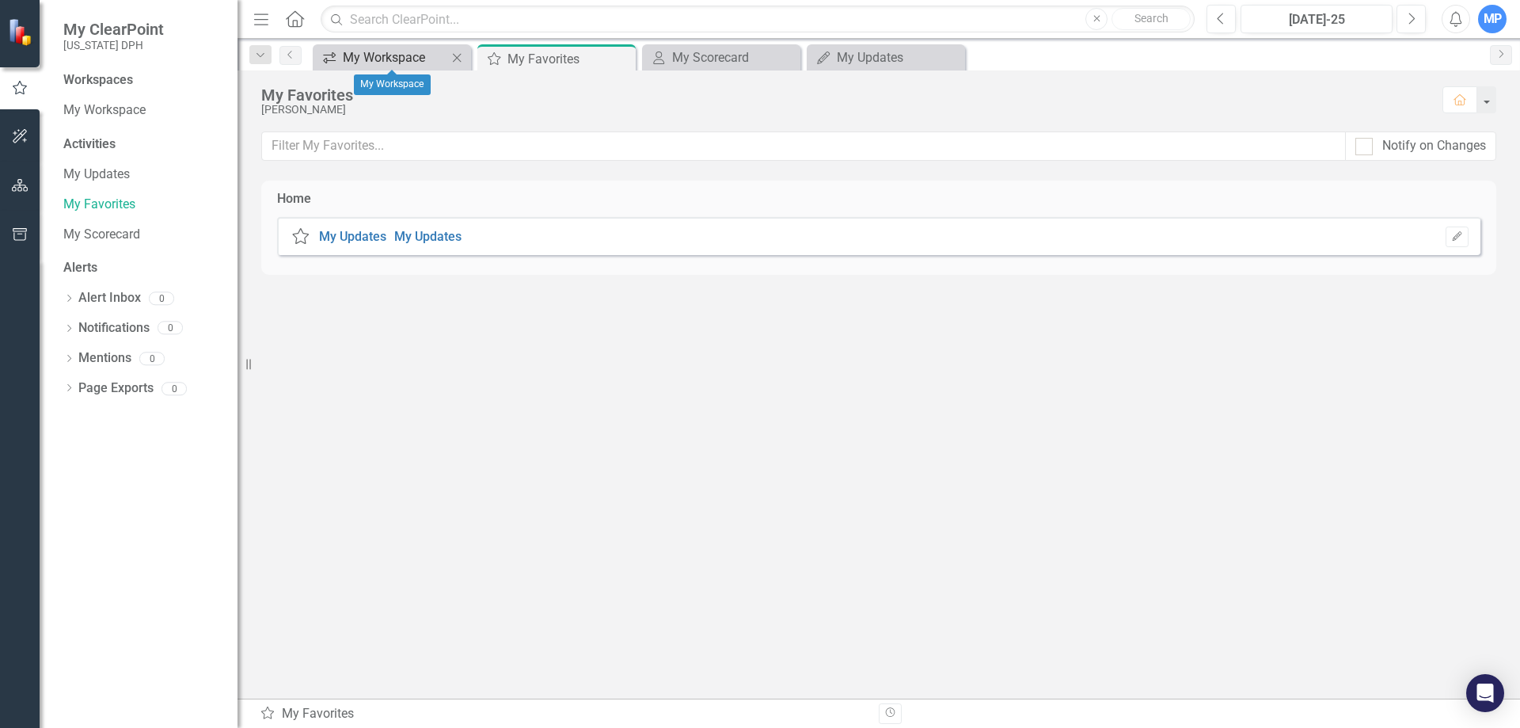
click at [390, 61] on div "My Workspace" at bounding box center [395, 58] width 105 height 20
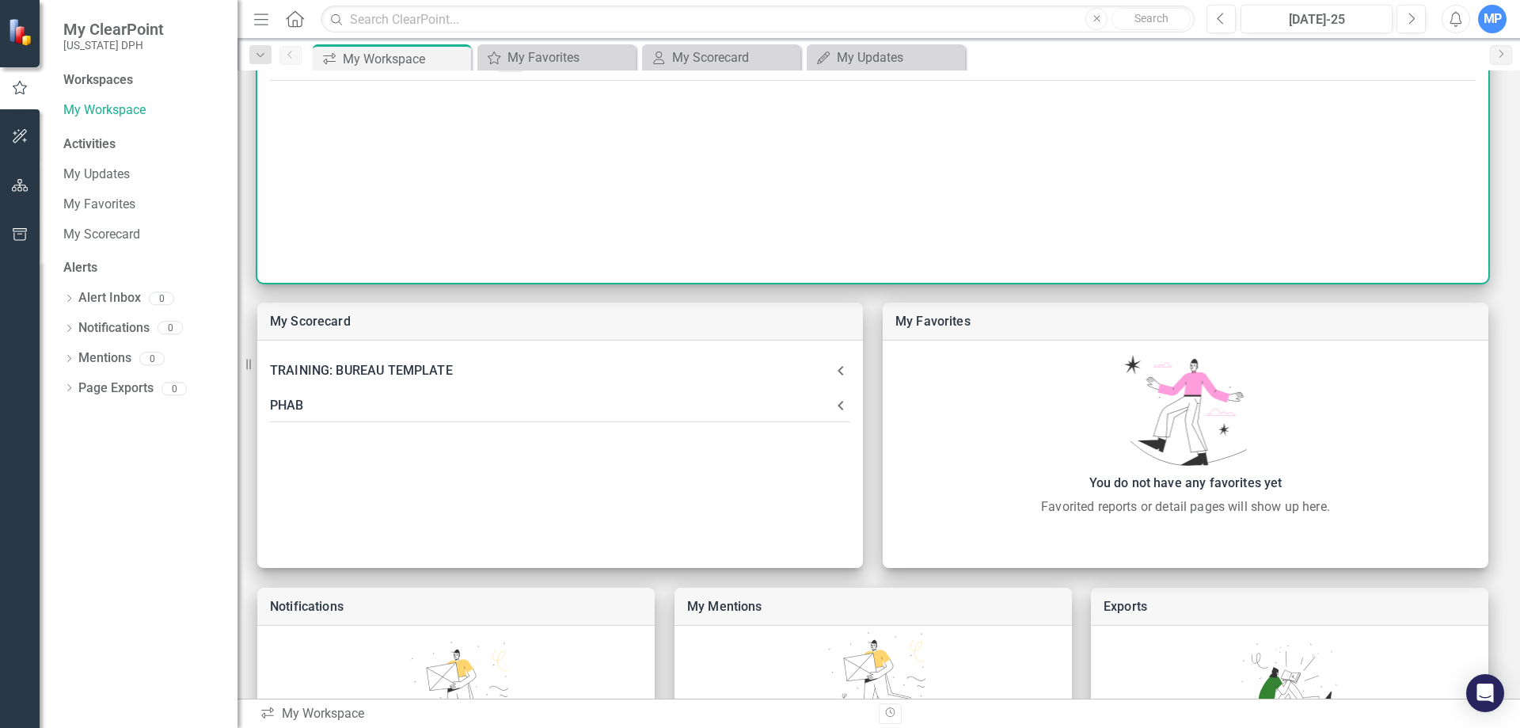
scroll to position [368, 0]
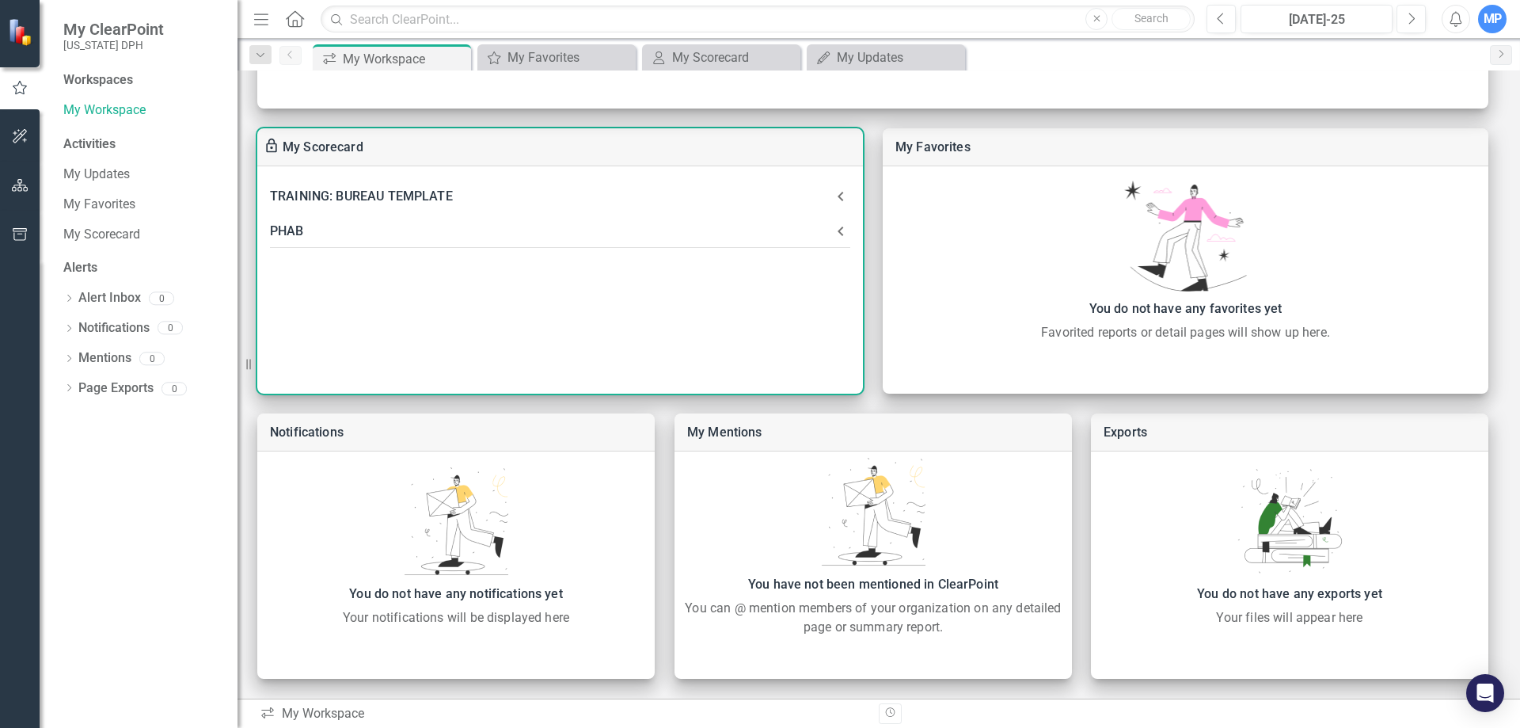
click at [843, 233] on icon at bounding box center [840, 231] width 19 height 19
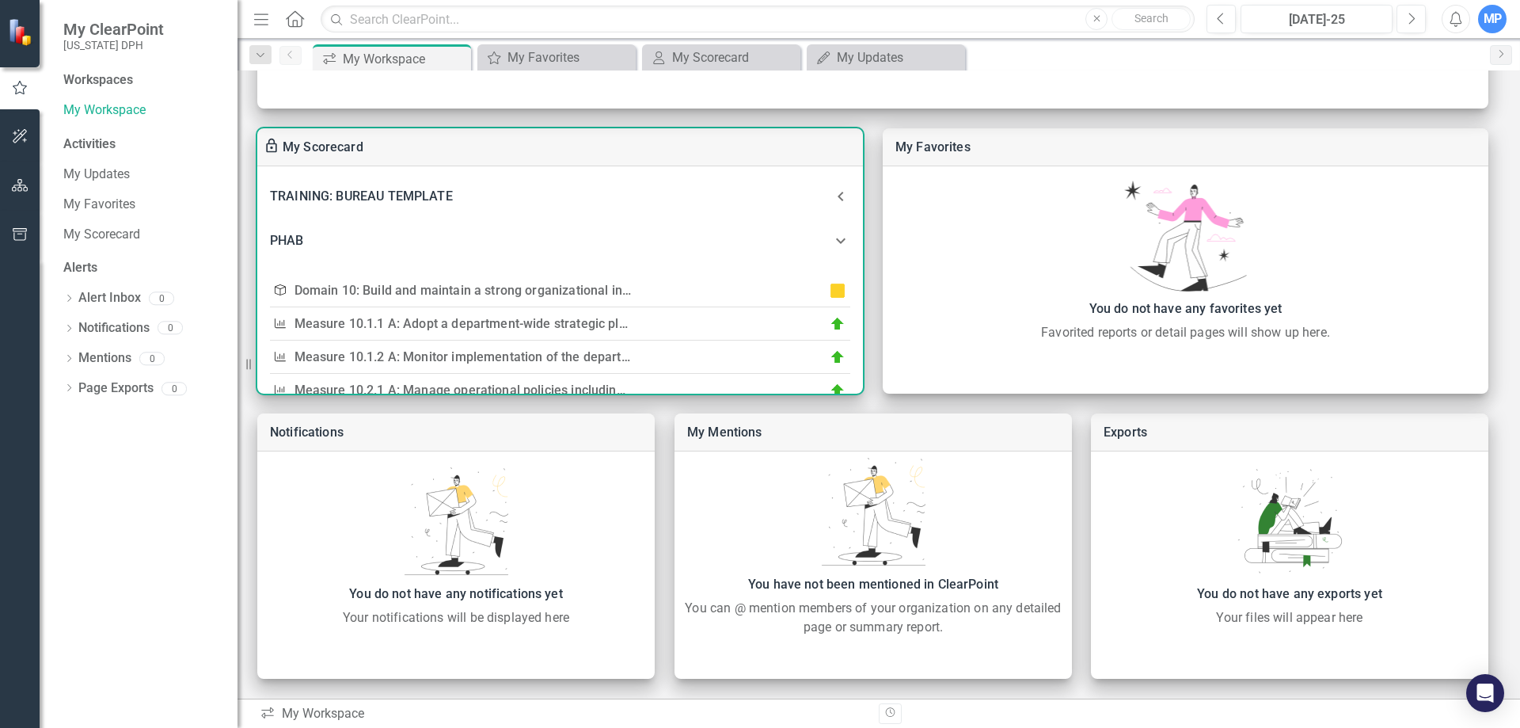
click at [839, 242] on icon at bounding box center [840, 240] width 19 height 19
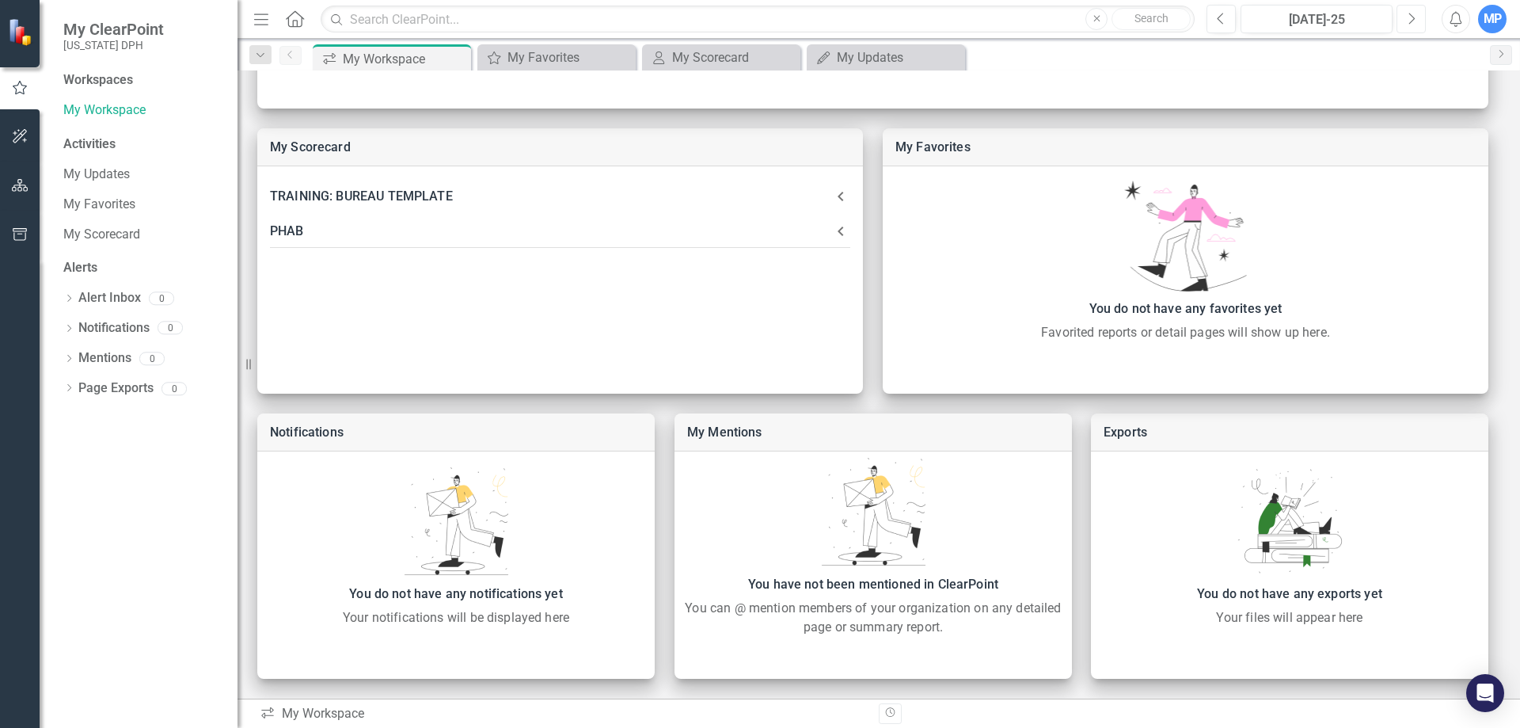
click at [1411, 17] on icon "Next" at bounding box center [1411, 19] width 9 height 14
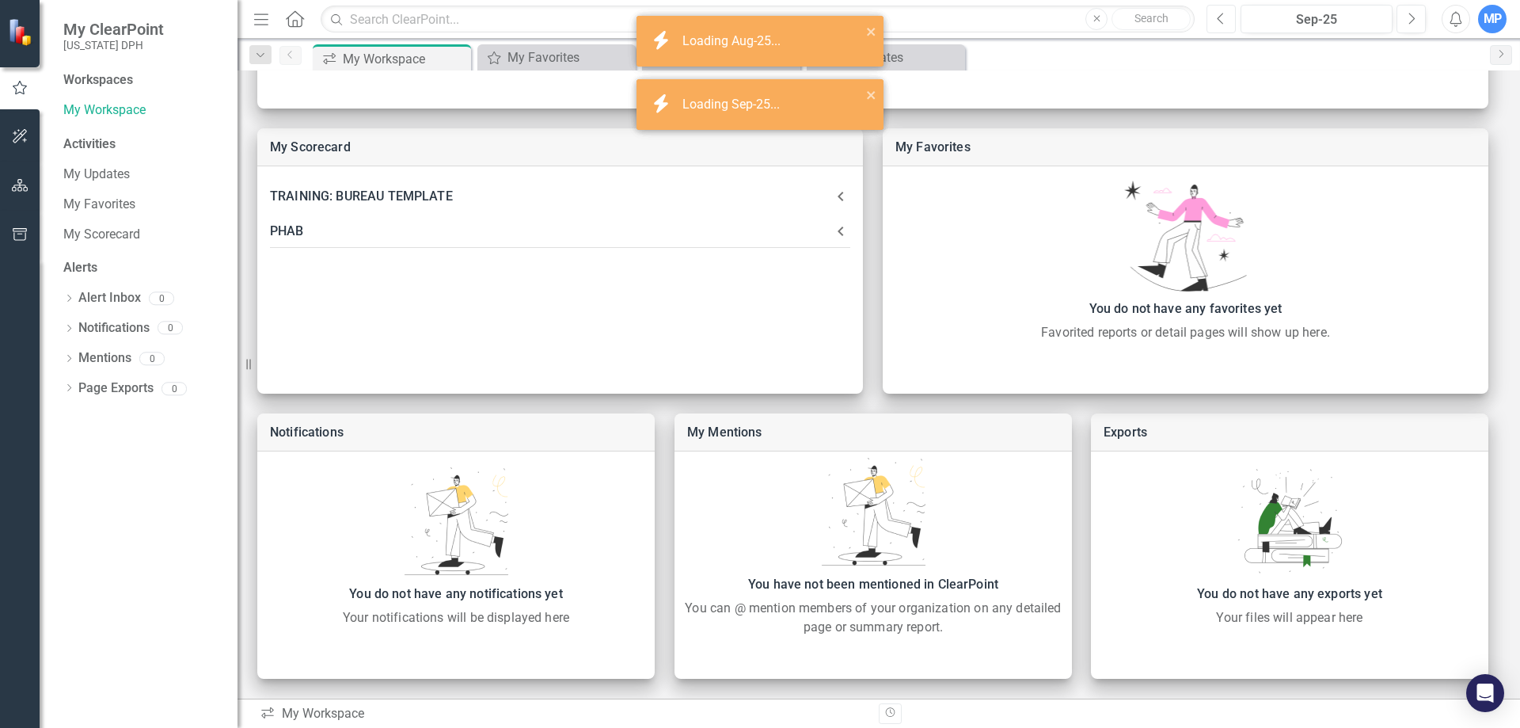
click at [1212, 21] on button "Previous" at bounding box center [1221, 19] width 29 height 29
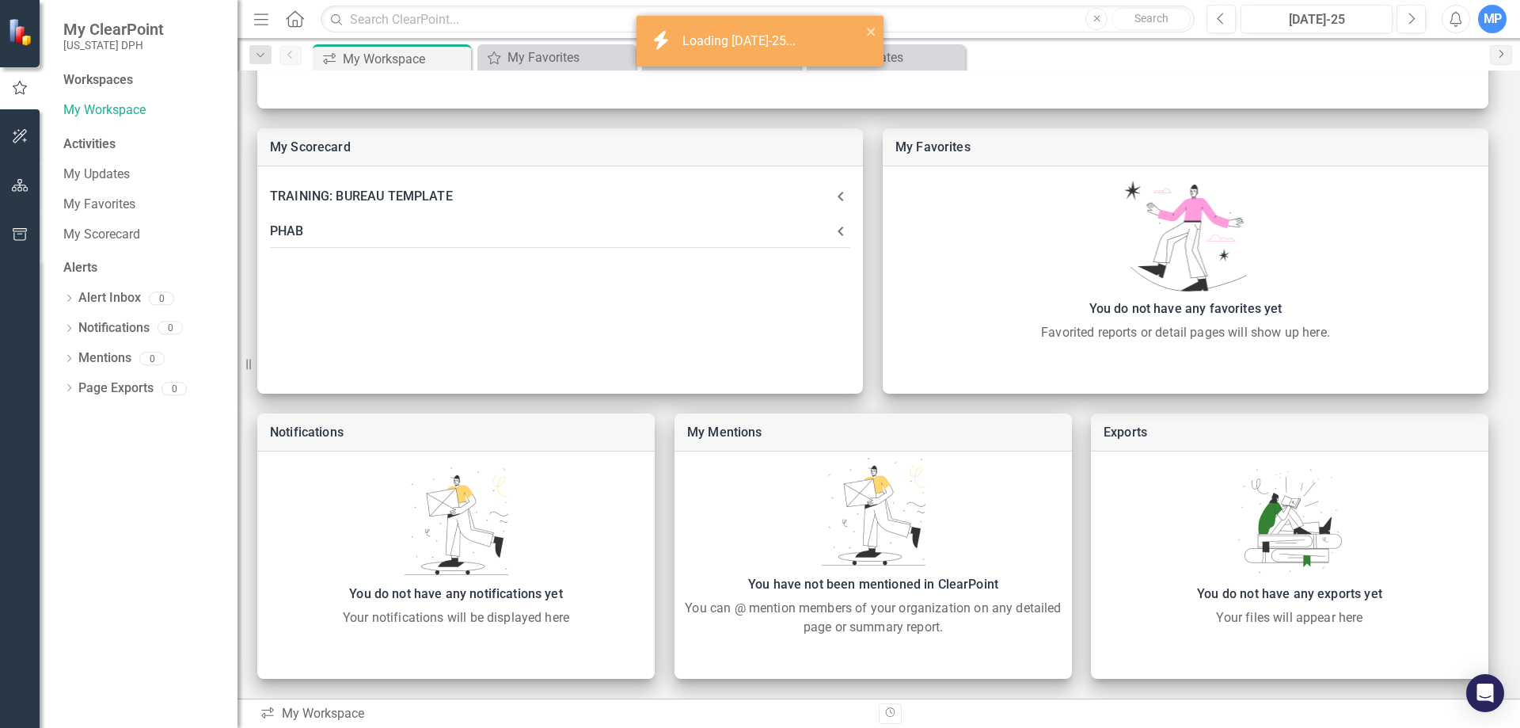
click at [1496, 53] on icon "Next" at bounding box center [1501, 54] width 13 height 10
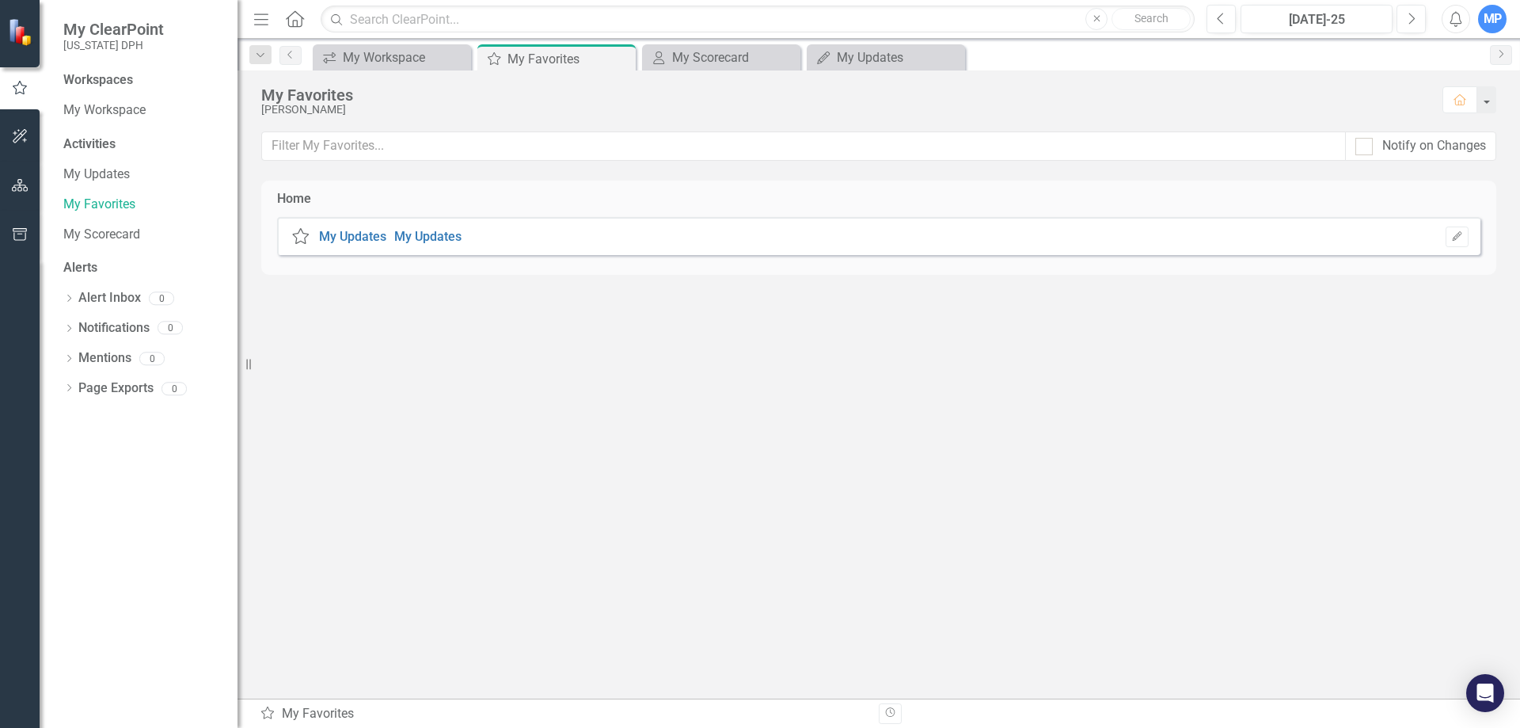
click at [1453, 25] on icon "Alerts" at bounding box center [1455, 19] width 17 height 16
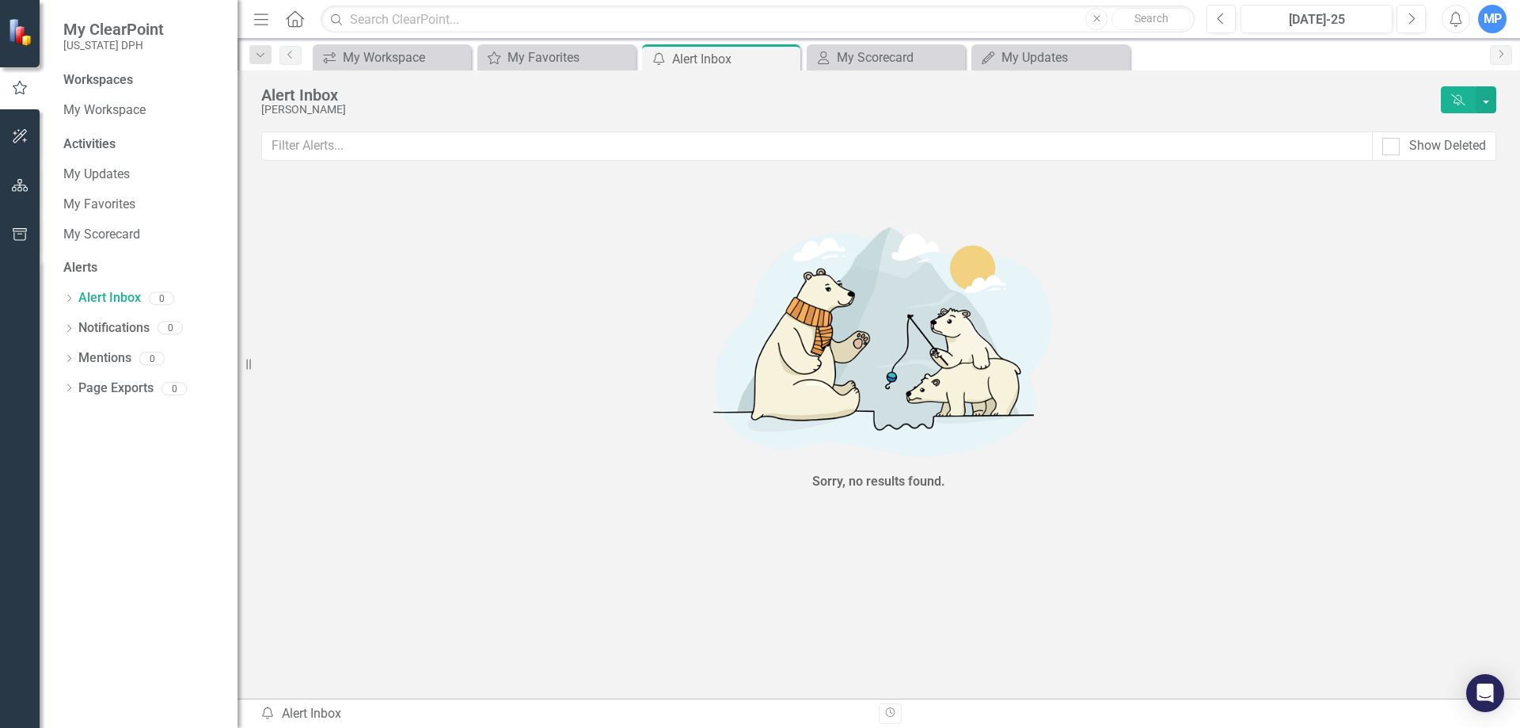
click at [1453, 25] on icon "Alerts" at bounding box center [1455, 19] width 17 height 16
click at [1493, 13] on div "MP" at bounding box center [1492, 19] width 29 height 29
click at [1318, 368] on div "Sorry, no results found." at bounding box center [878, 354] width 1235 height 347
click at [105, 82] on div "Workspaces" at bounding box center [98, 80] width 70 height 18
click at [120, 43] on small "[US_STATE] DPH" at bounding box center [113, 45] width 101 height 13
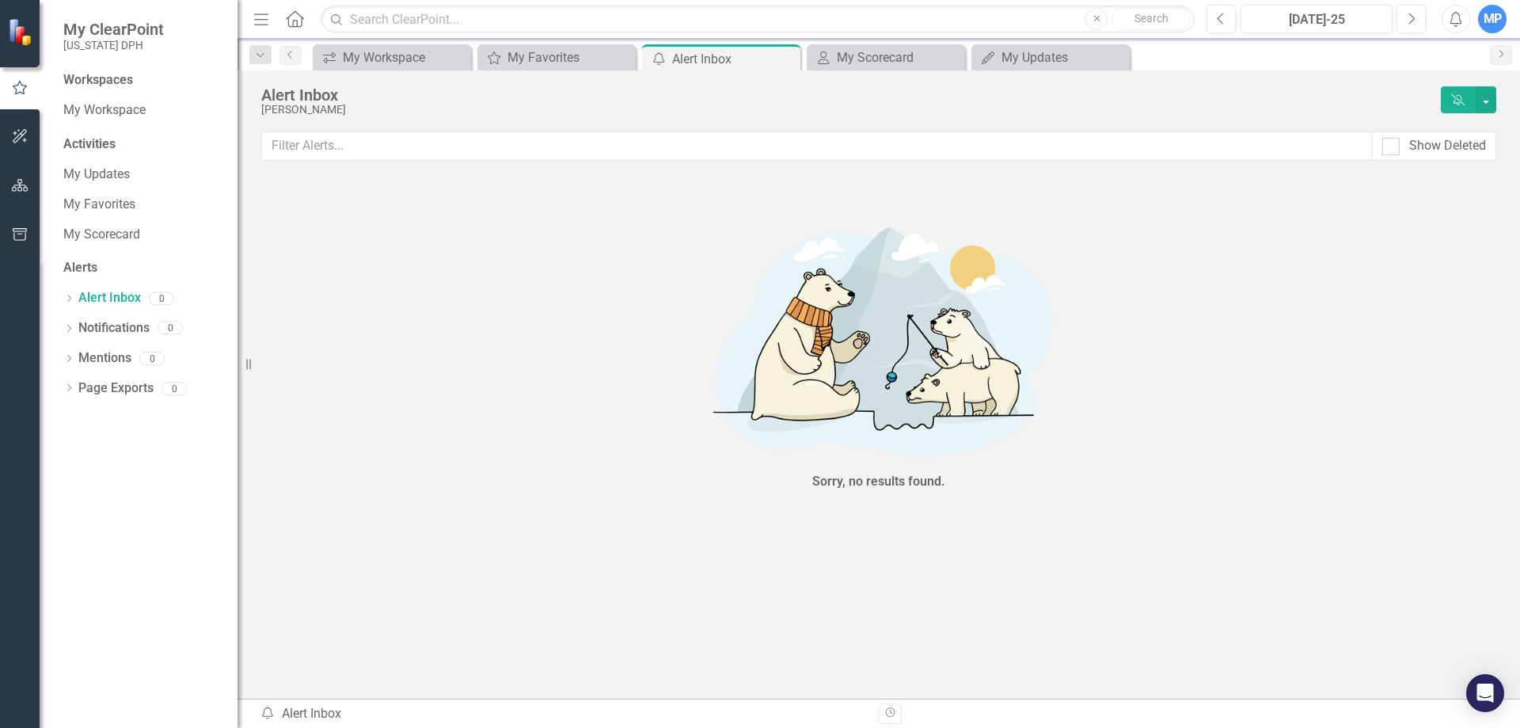
click at [80, 77] on div "Workspaces" at bounding box center [98, 80] width 70 height 18
click at [99, 148] on div "Activities" at bounding box center [142, 144] width 158 height 18
click at [92, 167] on link "My Updates" at bounding box center [142, 174] width 158 height 18
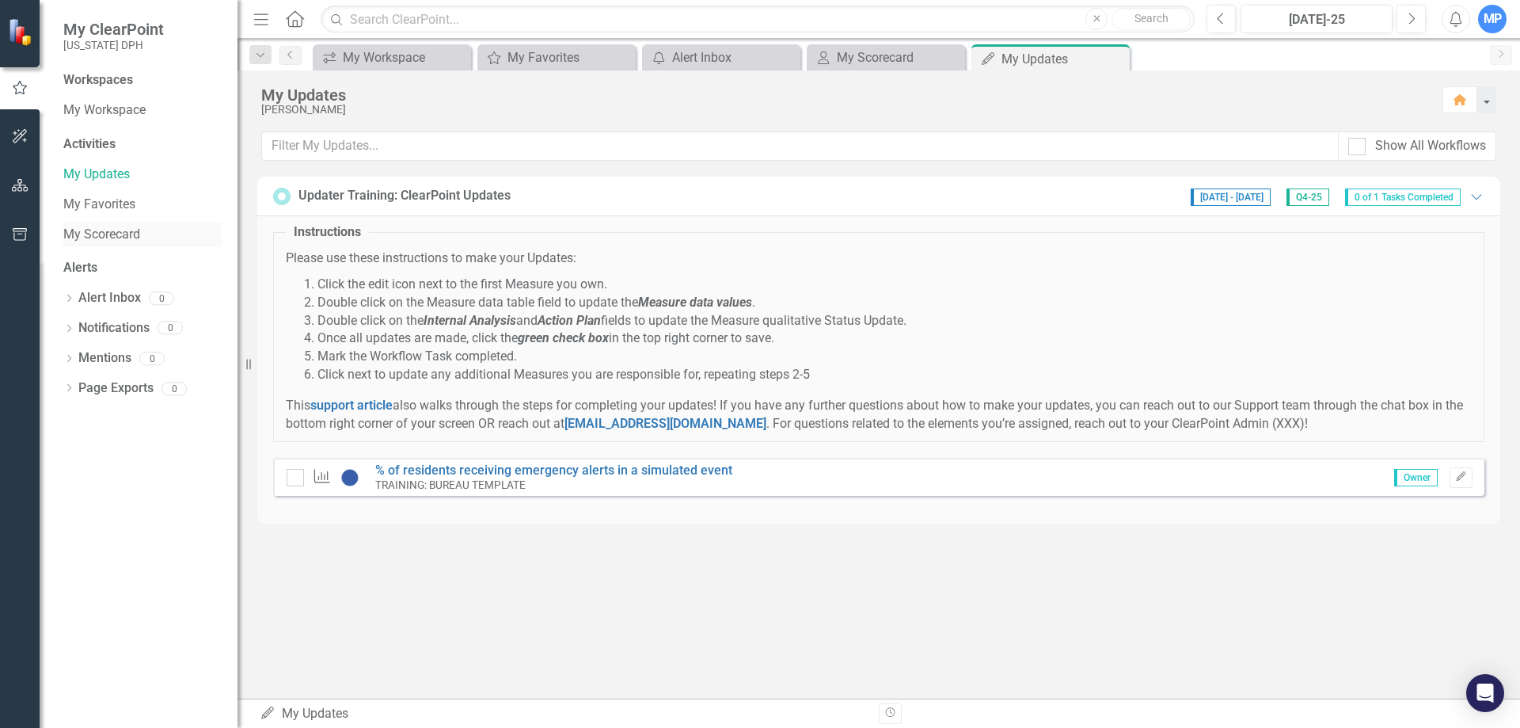
click at [94, 240] on link "My Scorecard" at bounding box center [142, 235] width 158 height 18
